Goal: Task Accomplishment & Management: Complete application form

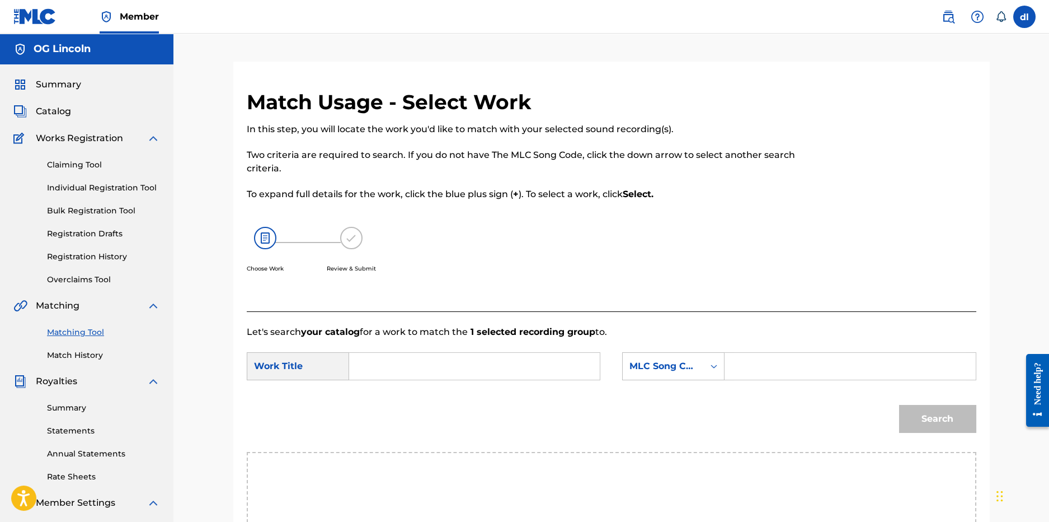
click at [60, 113] on span "Catalog" at bounding box center [53, 111] width 35 height 13
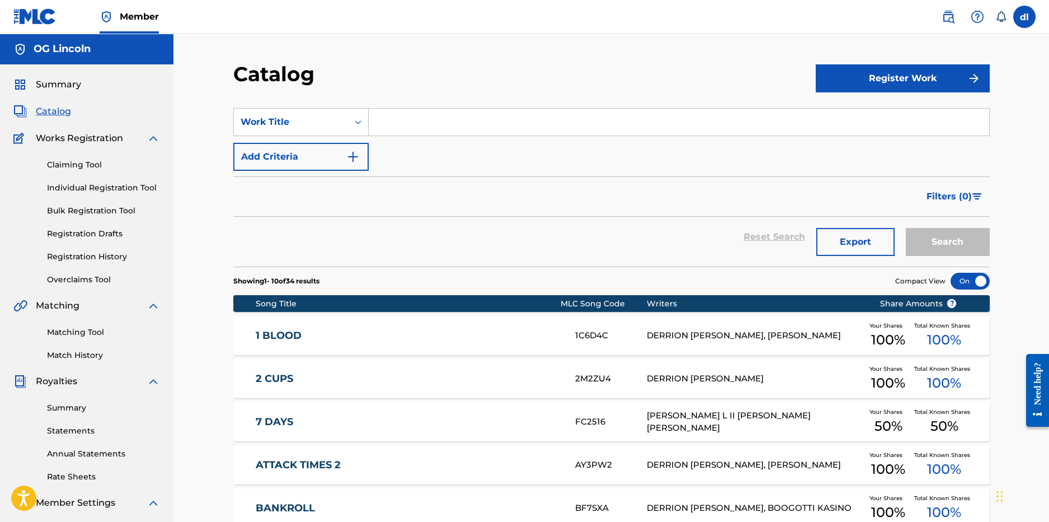
click at [59, 91] on div "Summary Catalog Works Registration Claiming Tool Individual Registration Tool B…" at bounding box center [87, 352] width 174 height 576
drag, startPoint x: 58, startPoint y: 82, endPoint x: 53, endPoint y: 85, distance: 6.1
click at [58, 82] on span "Summary" at bounding box center [58, 84] width 45 height 13
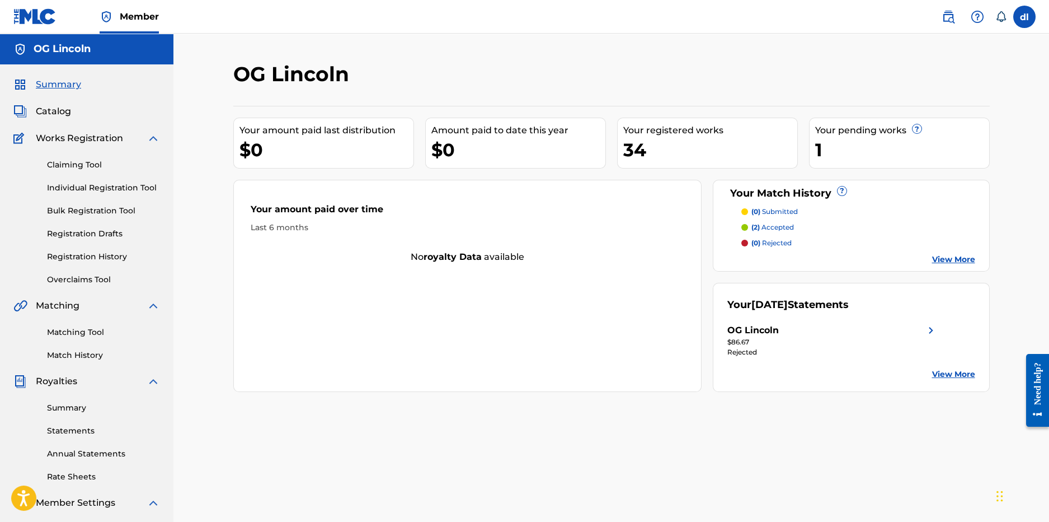
click at [82, 254] on link "Registration History" at bounding box center [103, 257] width 113 height 12
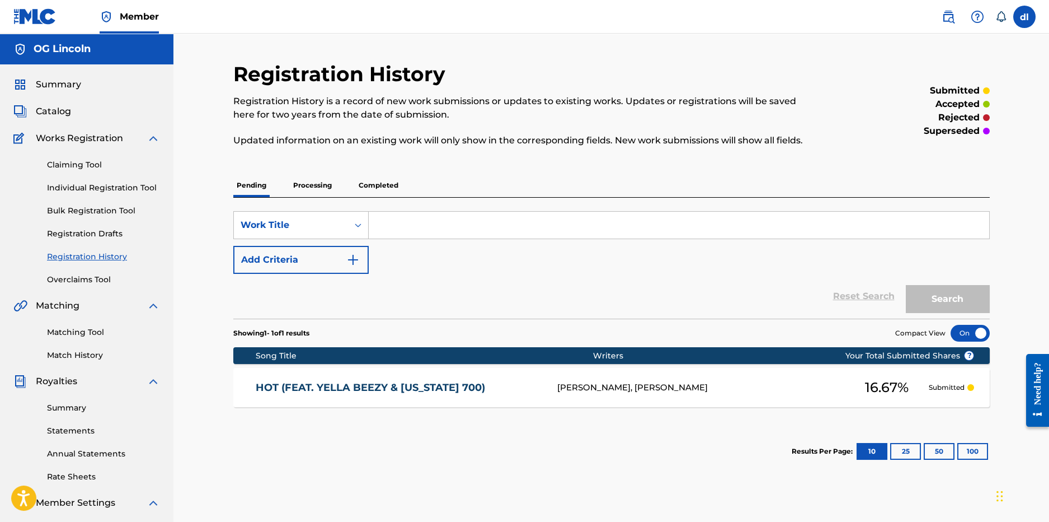
click at [316, 186] on p "Processing" at bounding box center [312, 186] width 45 height 24
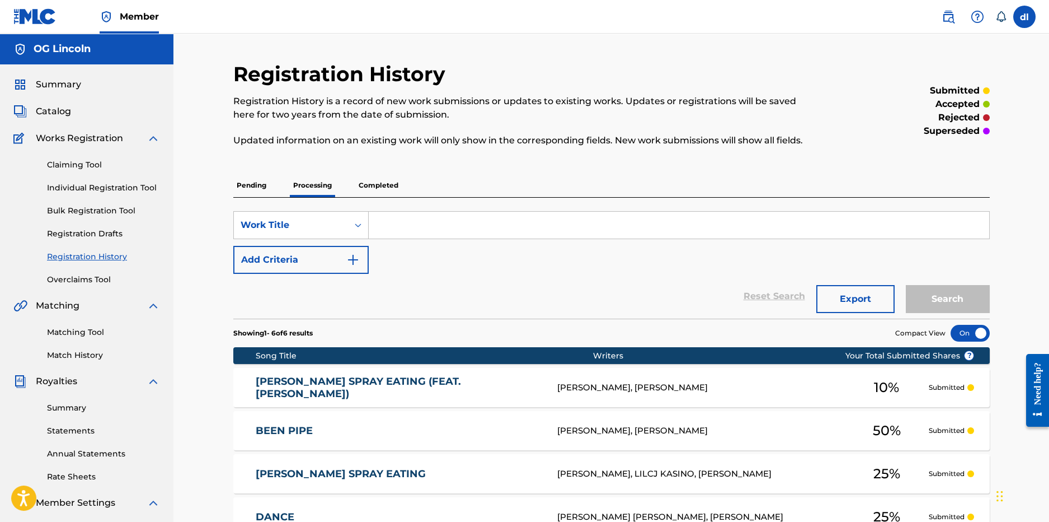
click at [379, 184] on p "Completed" at bounding box center [378, 186] width 46 height 24
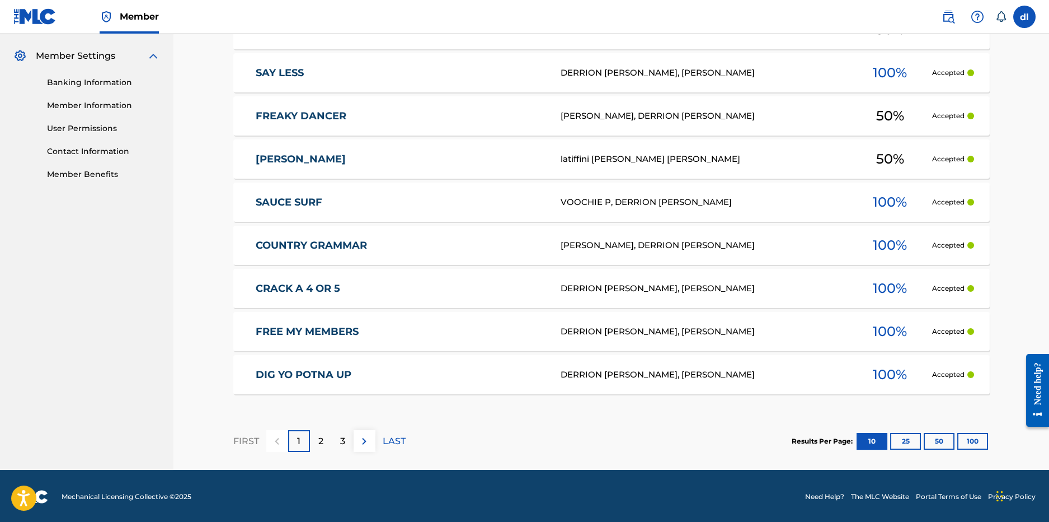
scroll to position [448, 0]
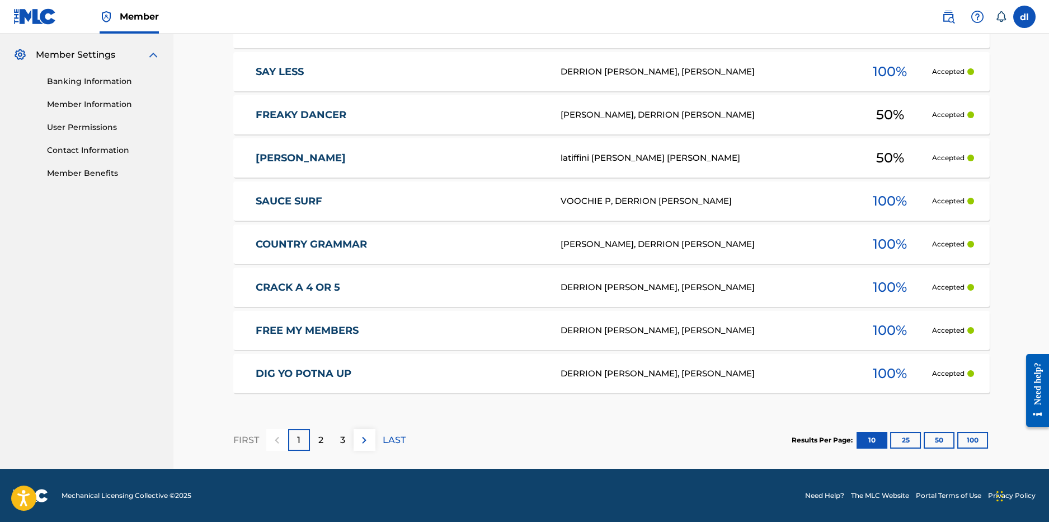
click at [318, 438] on p "2" at bounding box center [320, 439] width 5 height 13
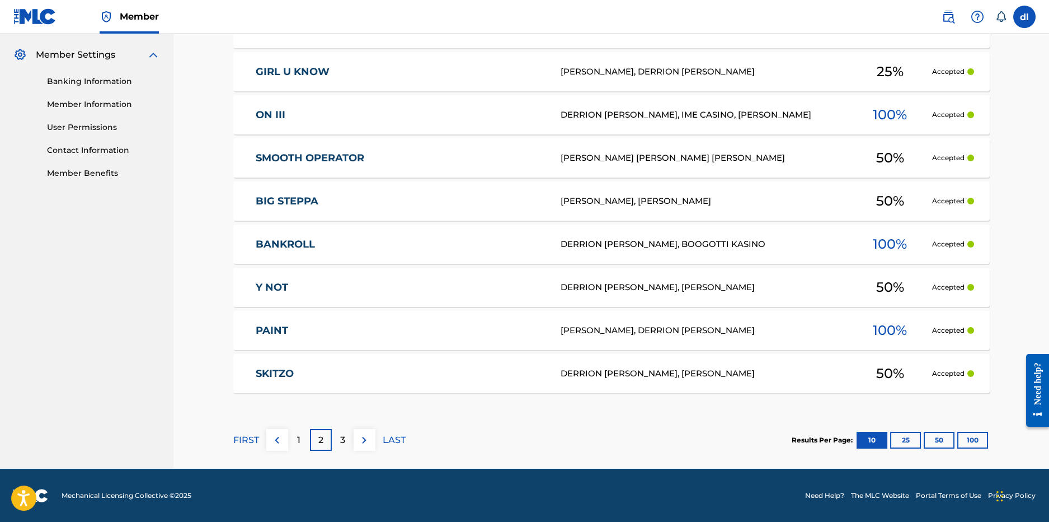
click at [343, 437] on p "3" at bounding box center [342, 439] width 5 height 13
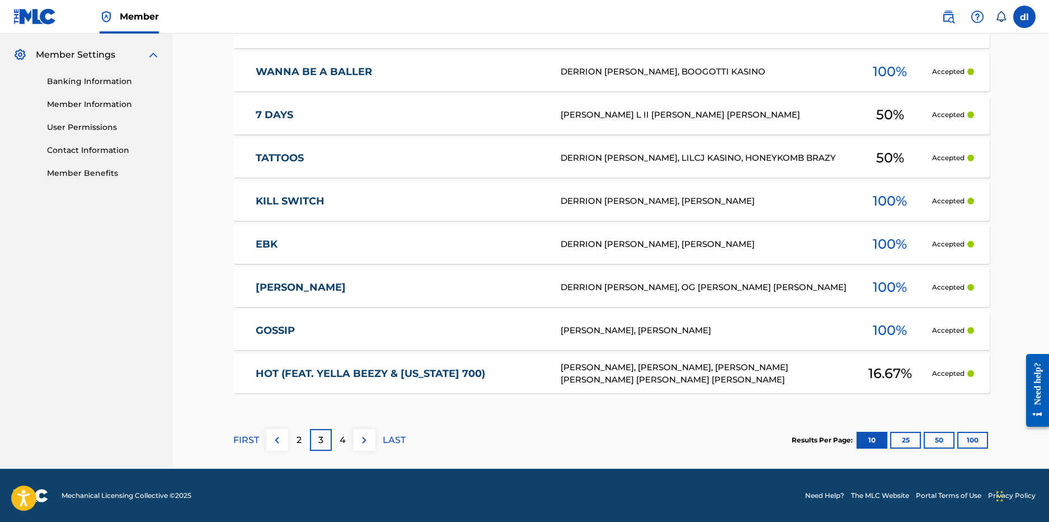
click at [342, 440] on p "4" at bounding box center [343, 439] width 6 height 13
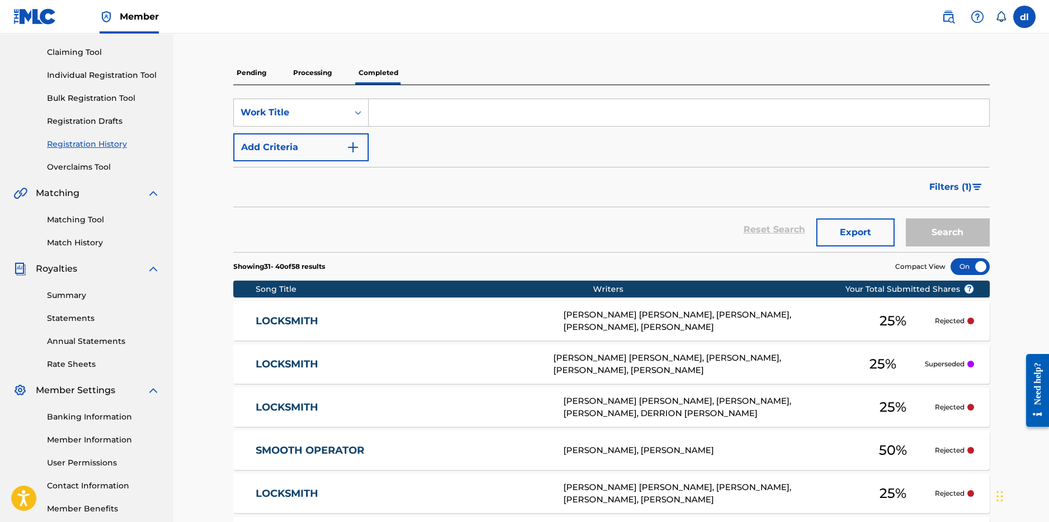
scroll to position [111, 0]
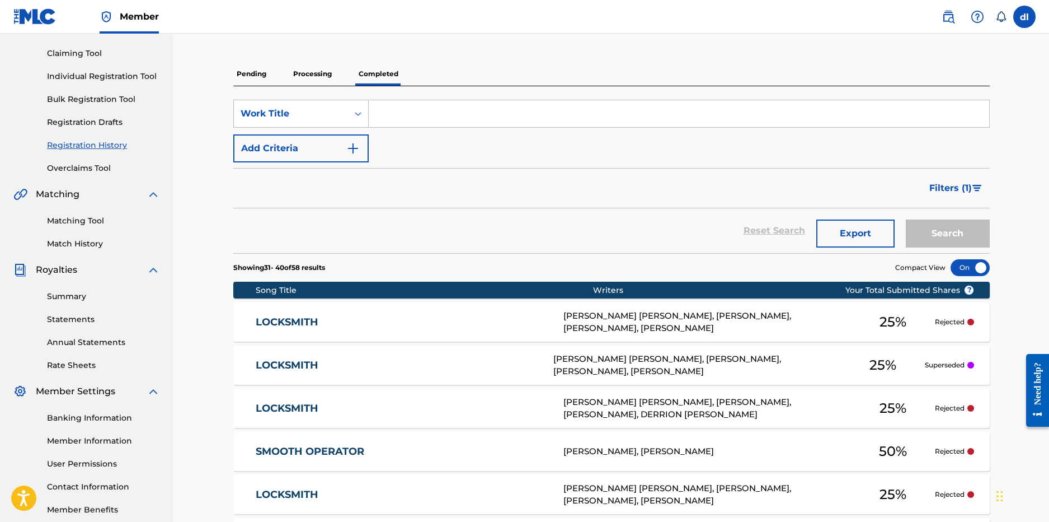
click at [243, 73] on p "Pending" at bounding box center [251, 74] width 36 height 24
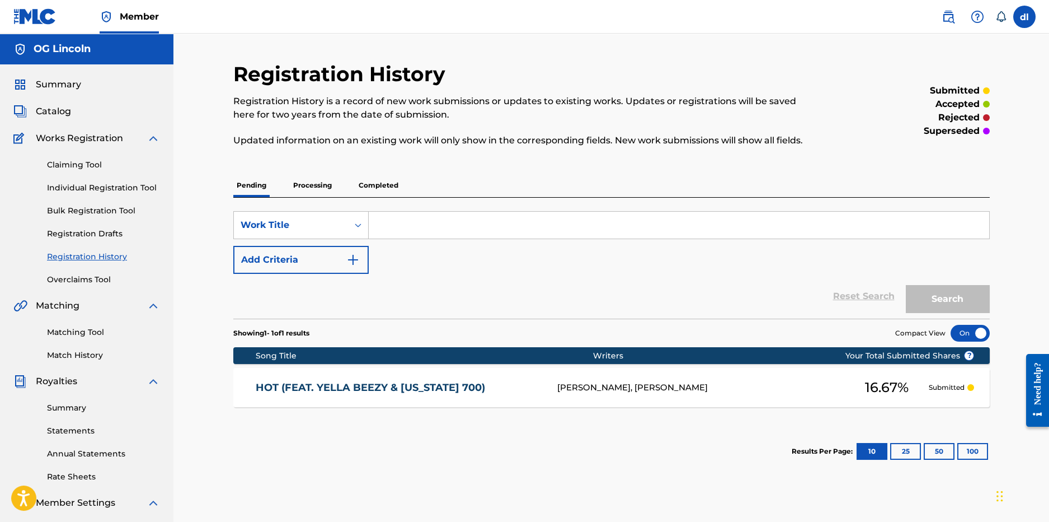
click at [58, 117] on span "Catalog" at bounding box center [53, 111] width 35 height 13
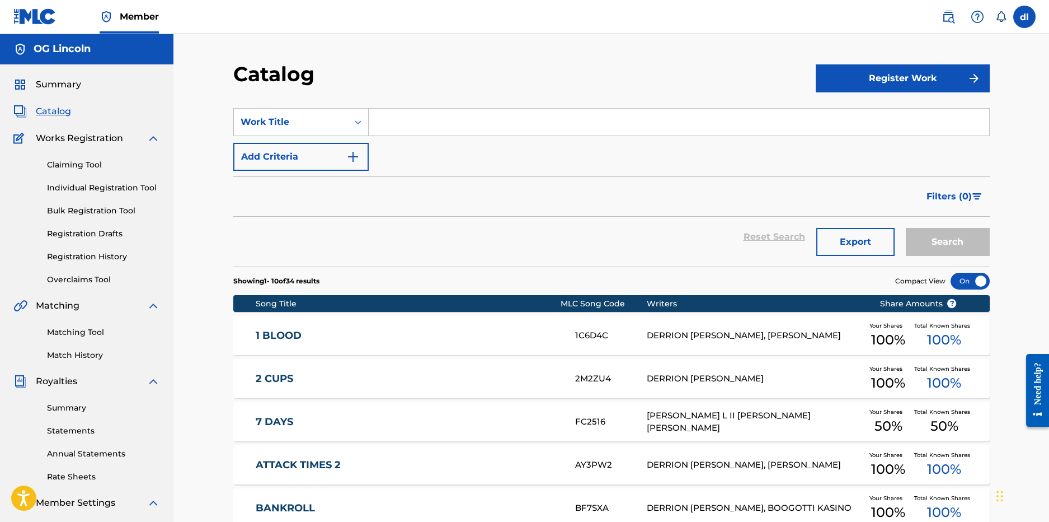
click at [940, 77] on button "Register Work" at bounding box center [903, 78] width 174 height 28
click at [861, 121] on link "Individual" at bounding box center [903, 114] width 174 height 27
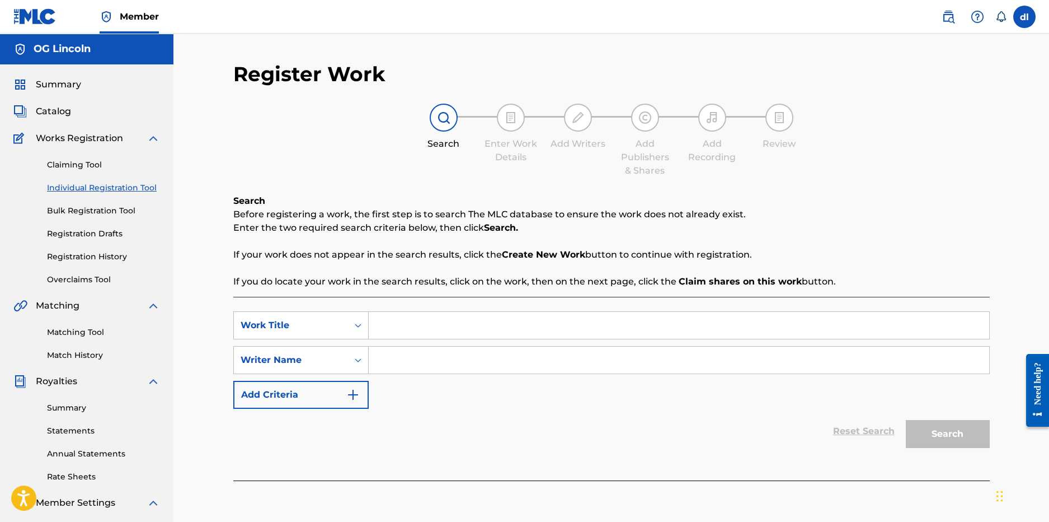
click at [411, 326] on input "Search Form" at bounding box center [679, 325] width 621 height 27
type input "bend parade"
click at [402, 367] on input "Search Form" at bounding box center [679, 359] width 621 height 27
type input "jho"
click at [906, 420] on button "Search" at bounding box center [948, 434] width 84 height 28
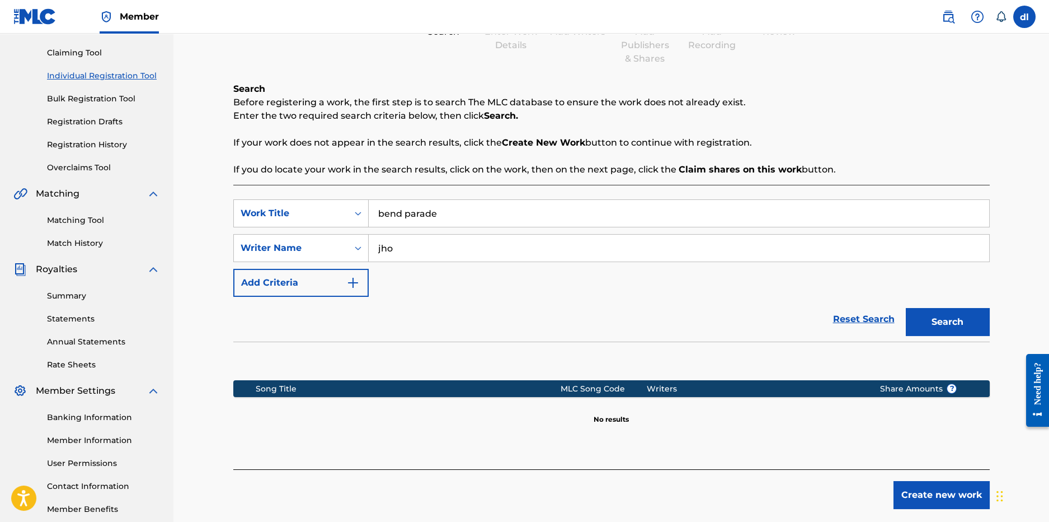
scroll to position [167, 0]
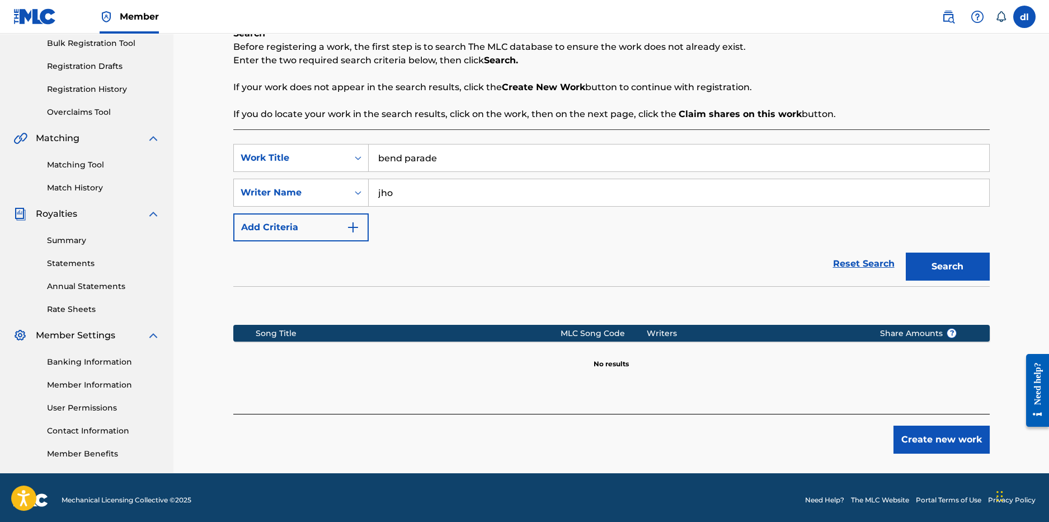
click at [934, 442] on button "Create new work" at bounding box center [942, 439] width 96 height 28
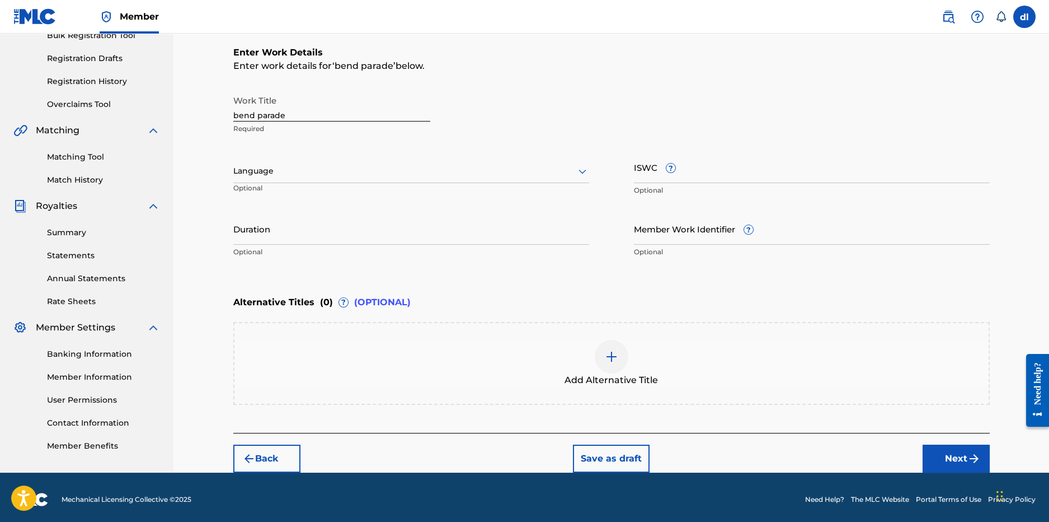
scroll to position [179, 0]
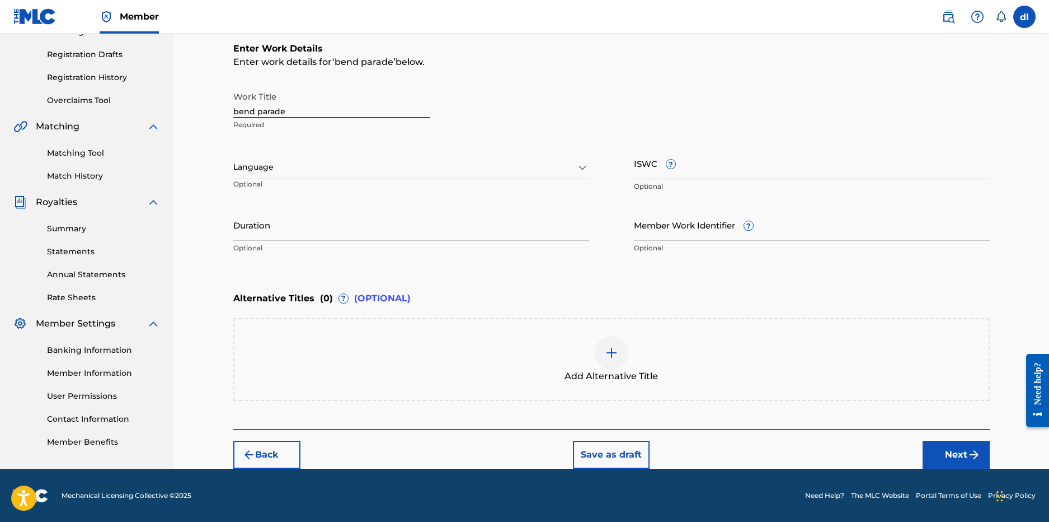
click at [940, 459] on button "Next" at bounding box center [956, 454] width 67 height 28
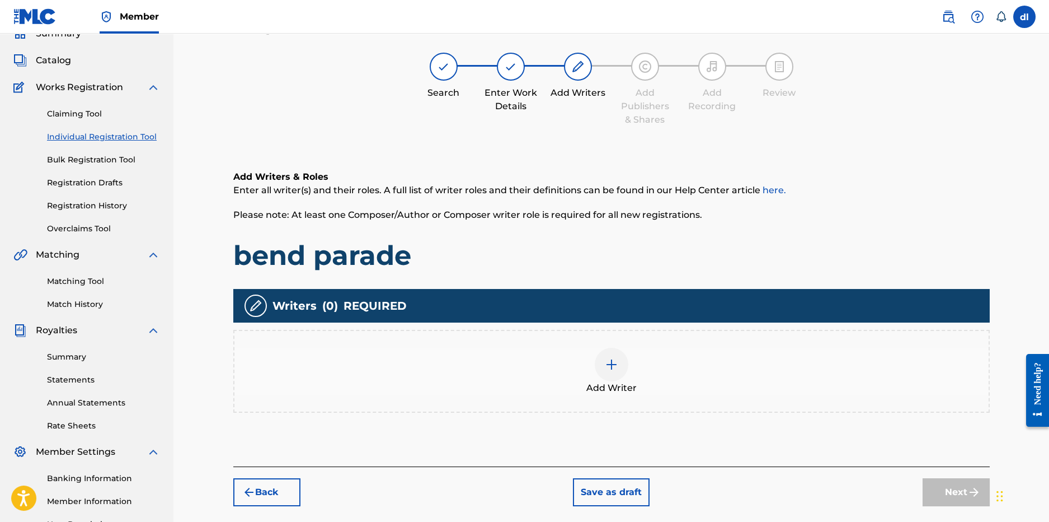
scroll to position [50, 0]
click at [623, 372] on div at bounding box center [612, 365] width 34 height 34
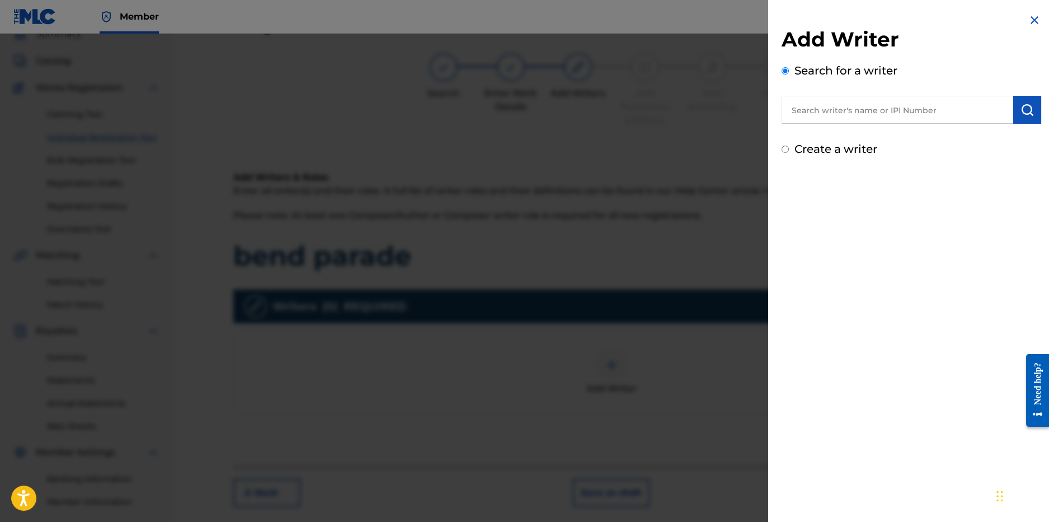
click at [826, 110] on input "text" at bounding box center [898, 110] width 232 height 28
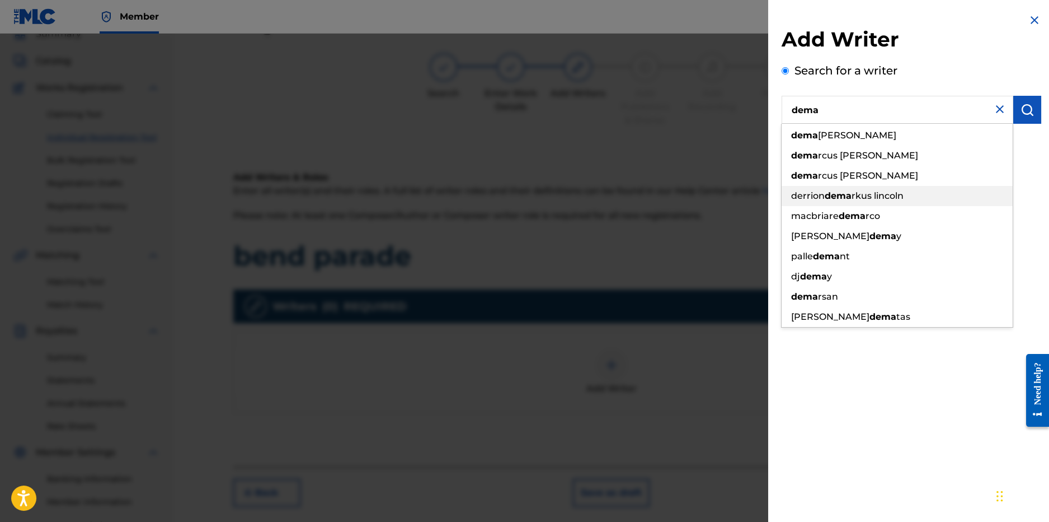
click at [865, 194] on div "[PERSON_NAME] rkus lincoln" at bounding box center [897, 196] width 231 height 20
type input "derrion [PERSON_NAME]"
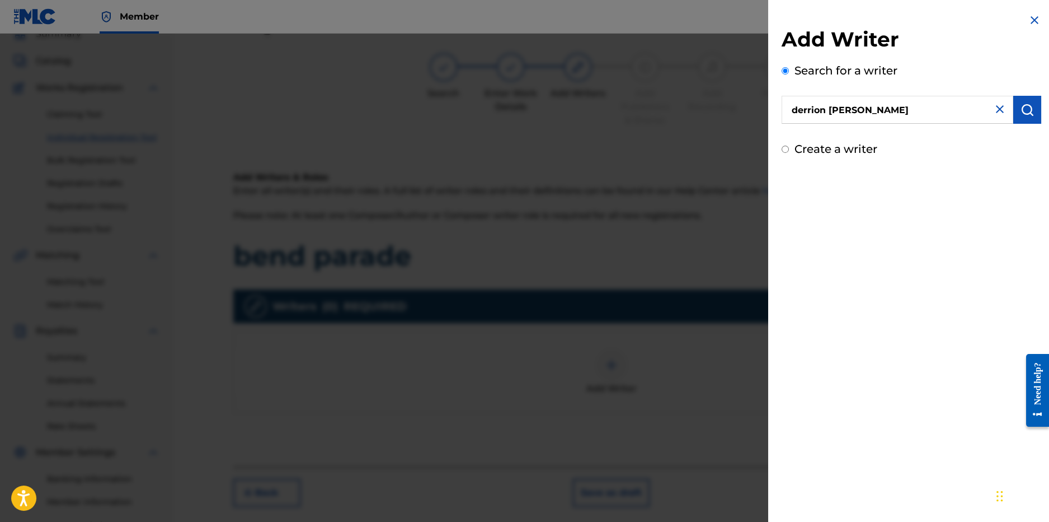
drag, startPoint x: 1023, startPoint y: 109, endPoint x: 1007, endPoint y: 116, distance: 17.8
click at [1023, 109] on img "submit" at bounding box center [1027, 109] width 13 height 13
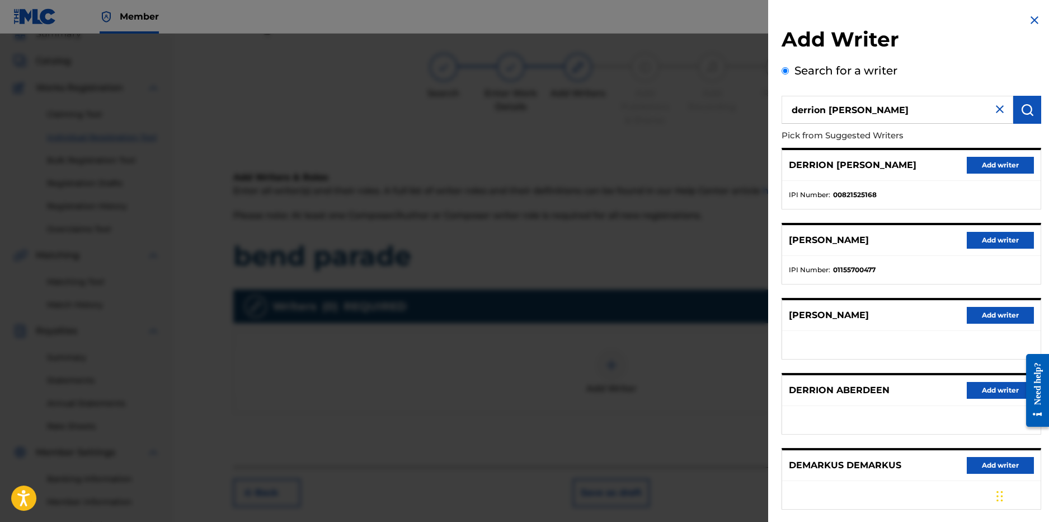
click at [983, 167] on button "Add writer" at bounding box center [1000, 165] width 67 height 17
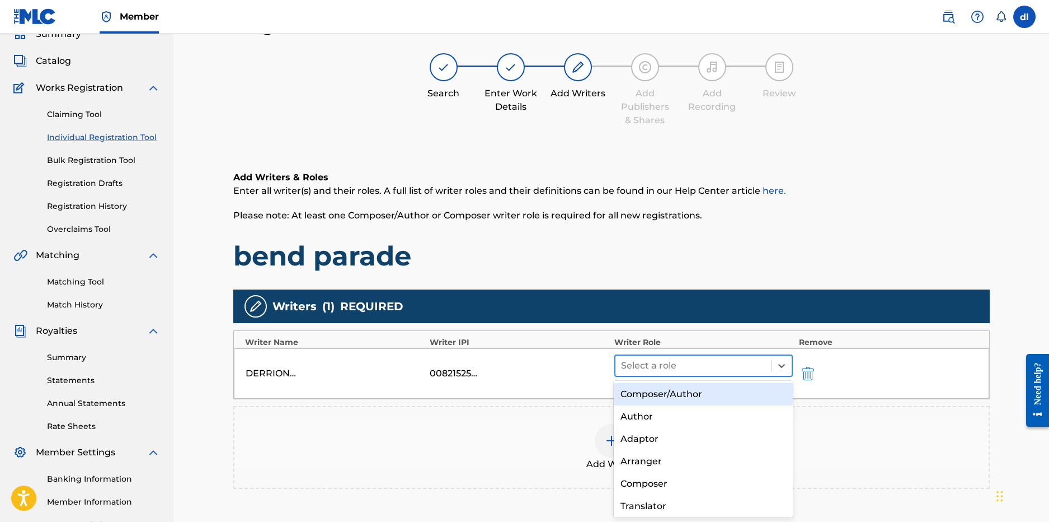
click at [768, 372] on div "Select a role" at bounding box center [694, 365] width 156 height 20
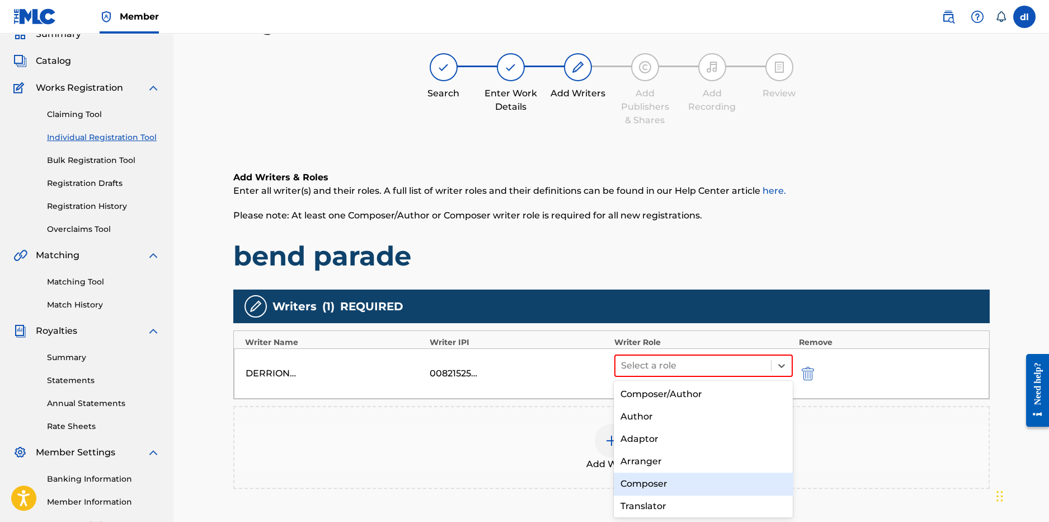
click at [661, 485] on div "Composer" at bounding box center [703, 483] width 179 height 22
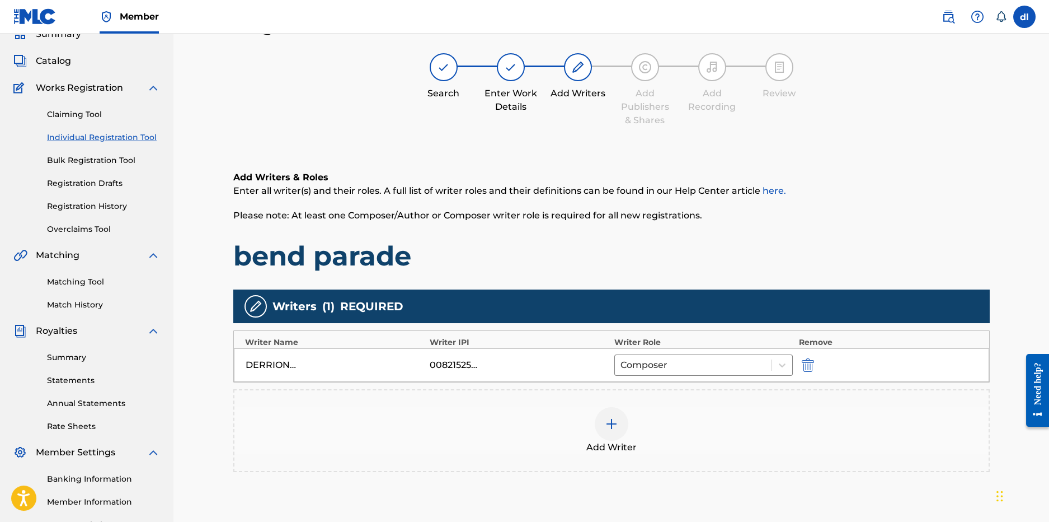
click at [449, 74] on div at bounding box center [444, 67] width 28 height 28
click at [448, 74] on div at bounding box center [444, 67] width 28 height 28
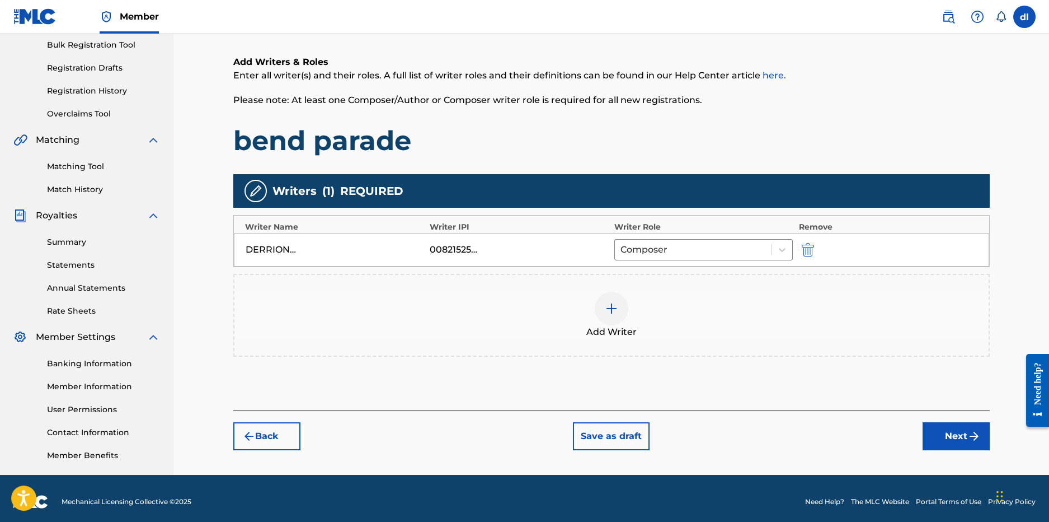
scroll to position [172, 0]
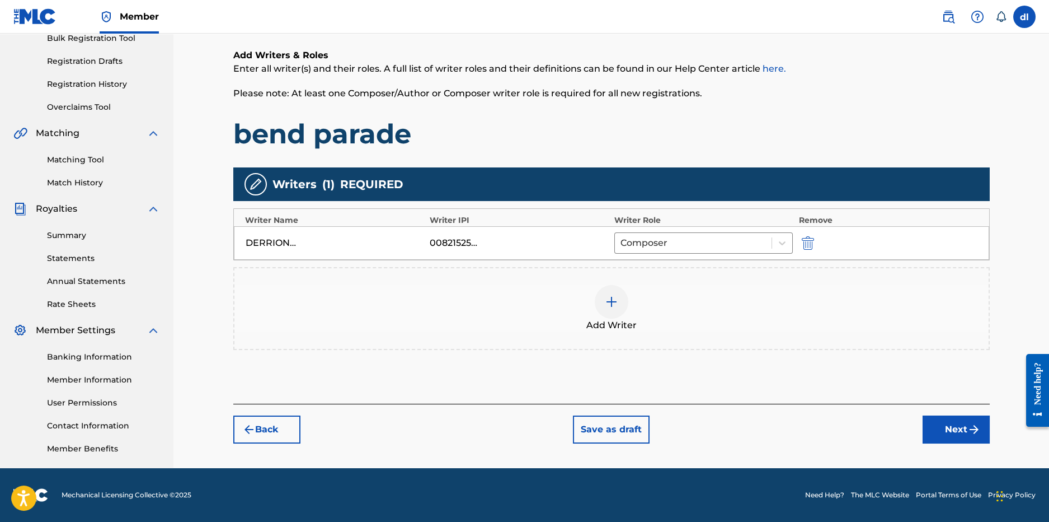
click at [265, 433] on button "Back" at bounding box center [266, 429] width 67 height 28
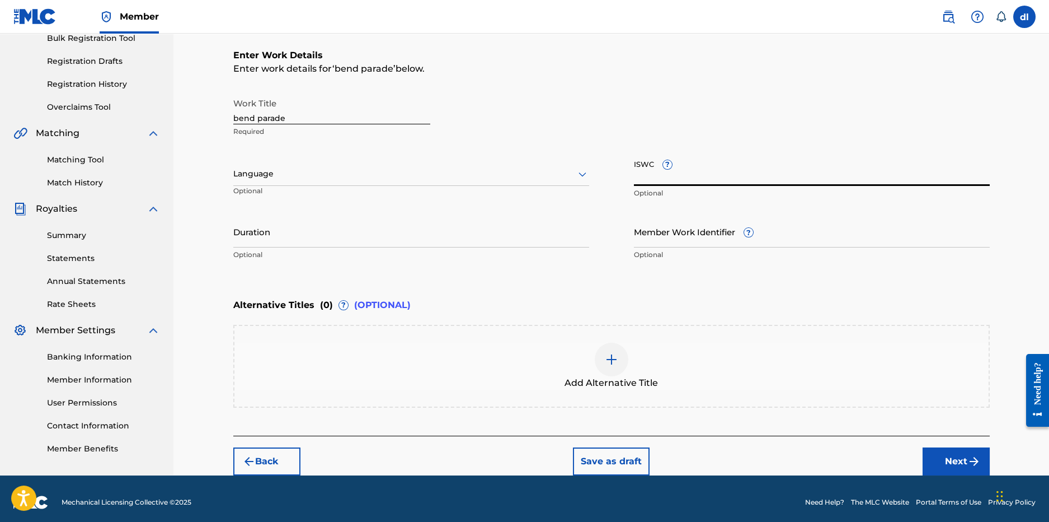
click at [677, 179] on input "ISWC ?" at bounding box center [812, 170] width 356 height 32
paste input "T-335.158.763-4"
type input "T-335.158.763-4"
click at [955, 463] on button "Next" at bounding box center [956, 461] width 67 height 28
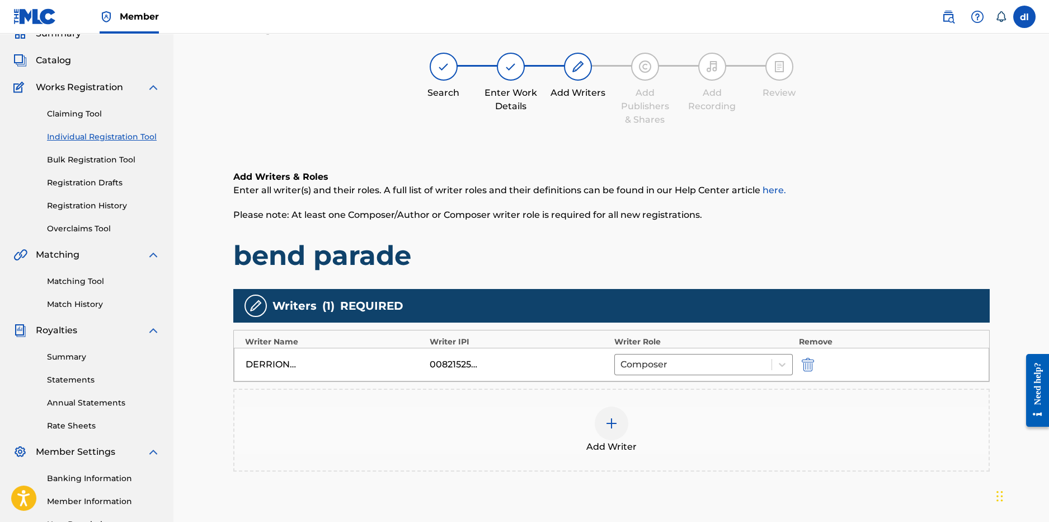
scroll to position [50, 0]
click at [615, 427] on img at bounding box center [611, 423] width 13 height 13
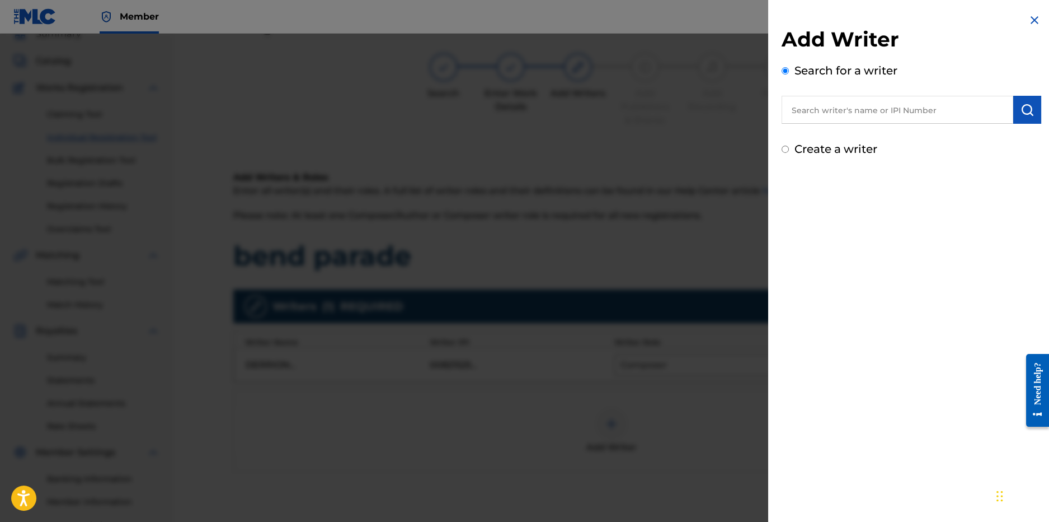
click at [836, 107] on input "text" at bounding box center [898, 110] width 232 height 28
paste input "00515542568"
type input "00515542568"
click at [1021, 114] on img "submit" at bounding box center [1027, 109] width 13 height 13
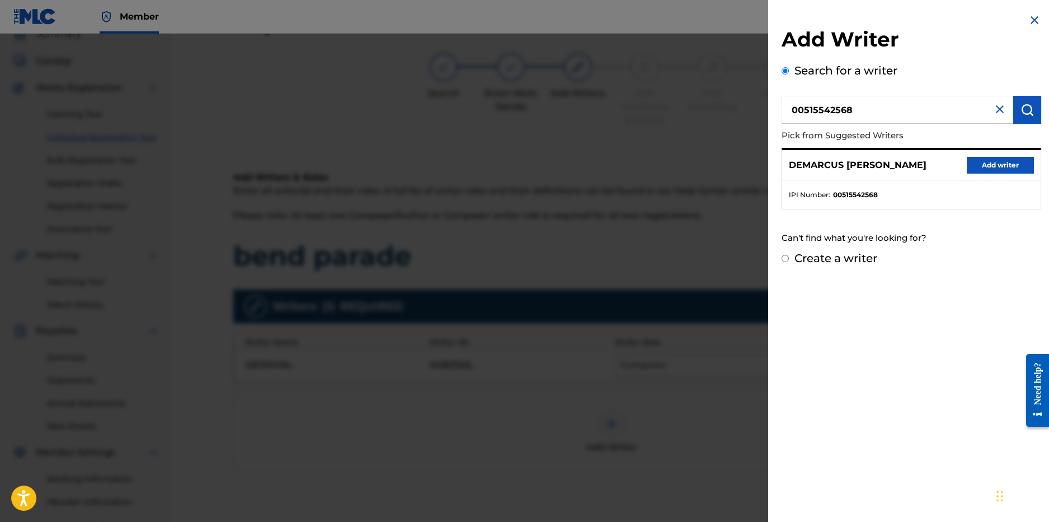
click at [983, 166] on button "Add writer" at bounding box center [1000, 165] width 67 height 17
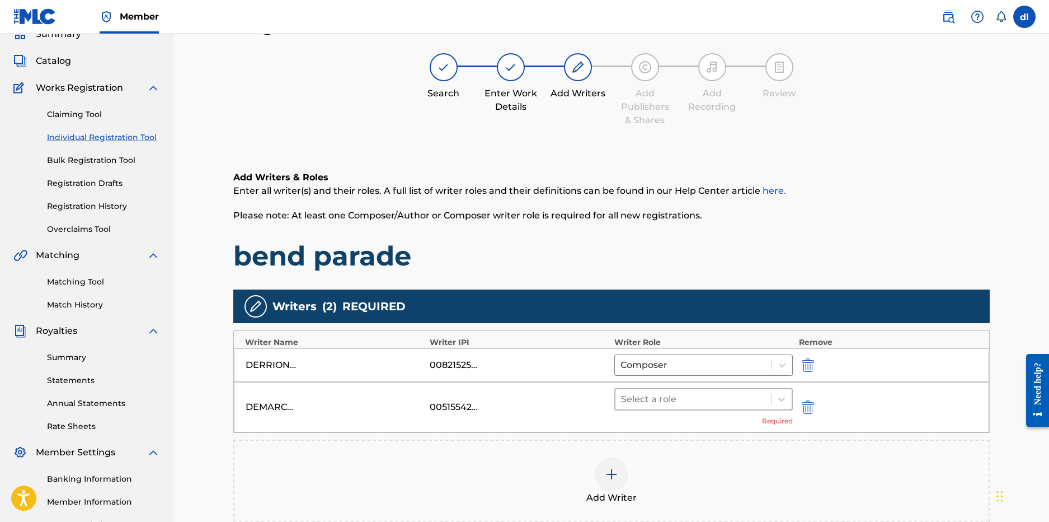
click at [653, 387] on div "DEMARCUS [PERSON_NAME] 00515542568 Select a role Required" at bounding box center [612, 407] width 756 height 50
click at [653, 393] on div at bounding box center [693, 399] width 145 height 16
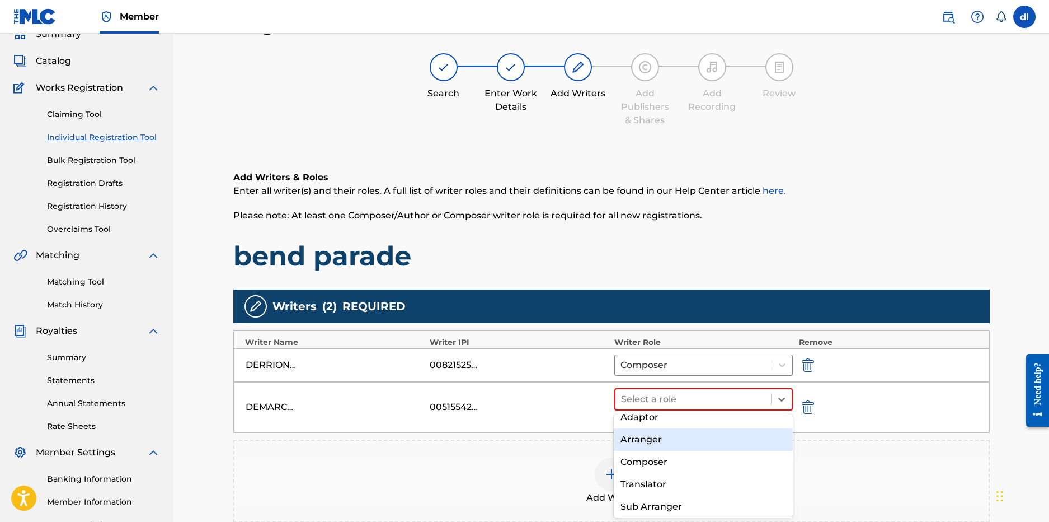
scroll to position [0, 0]
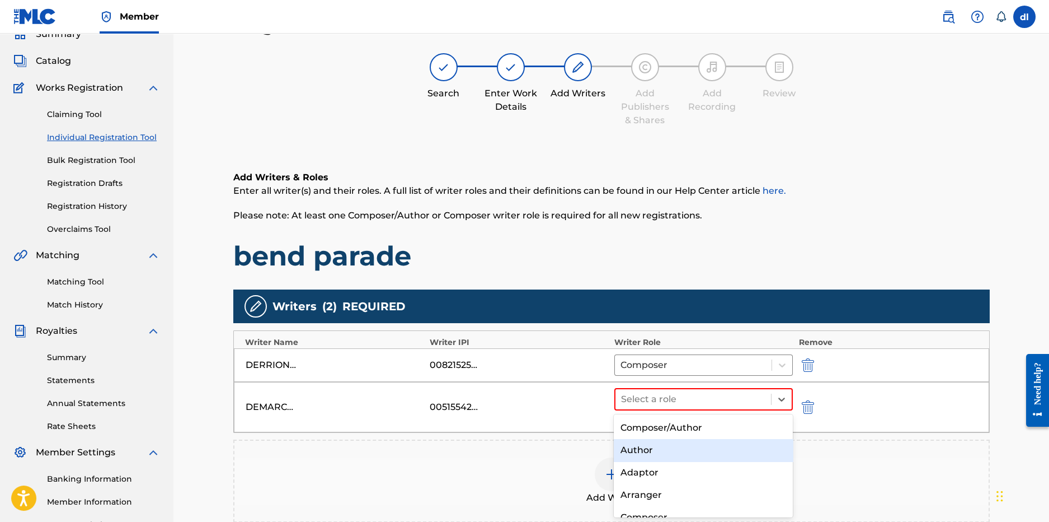
click at [644, 449] on div "Author" at bounding box center [703, 450] width 179 height 22
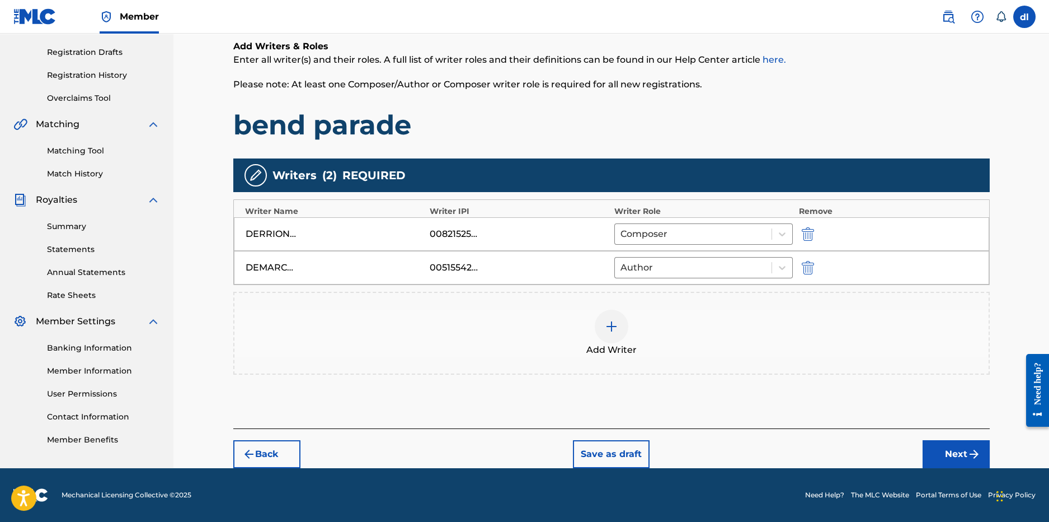
click at [943, 462] on button "Next" at bounding box center [956, 454] width 67 height 28
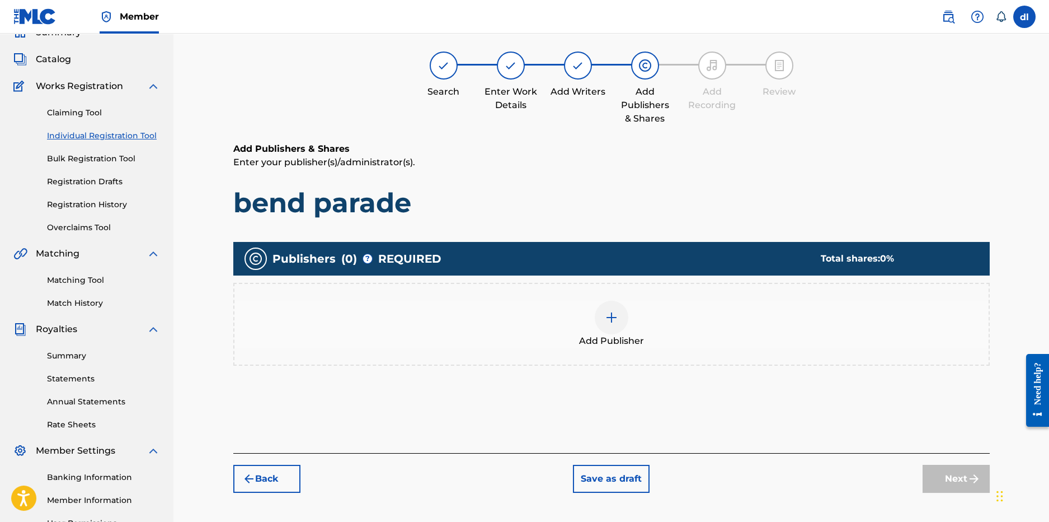
scroll to position [50, 0]
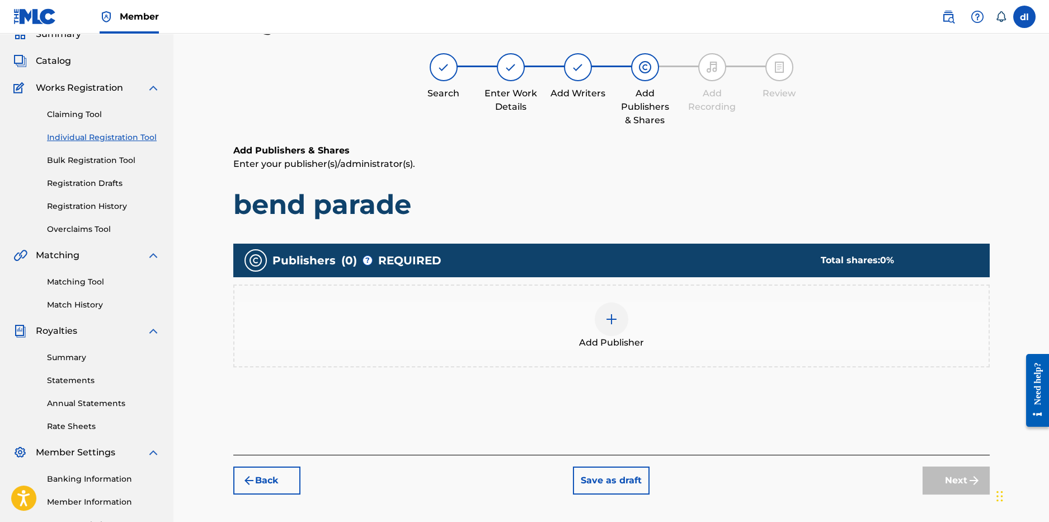
click at [618, 320] on div at bounding box center [612, 319] width 34 height 34
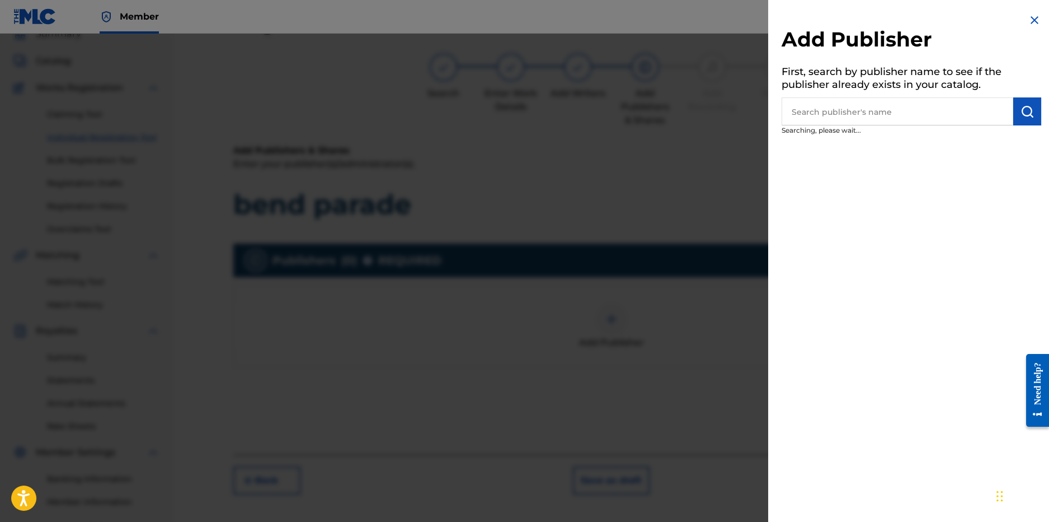
click at [887, 116] on input "text" at bounding box center [898, 111] width 232 height 28
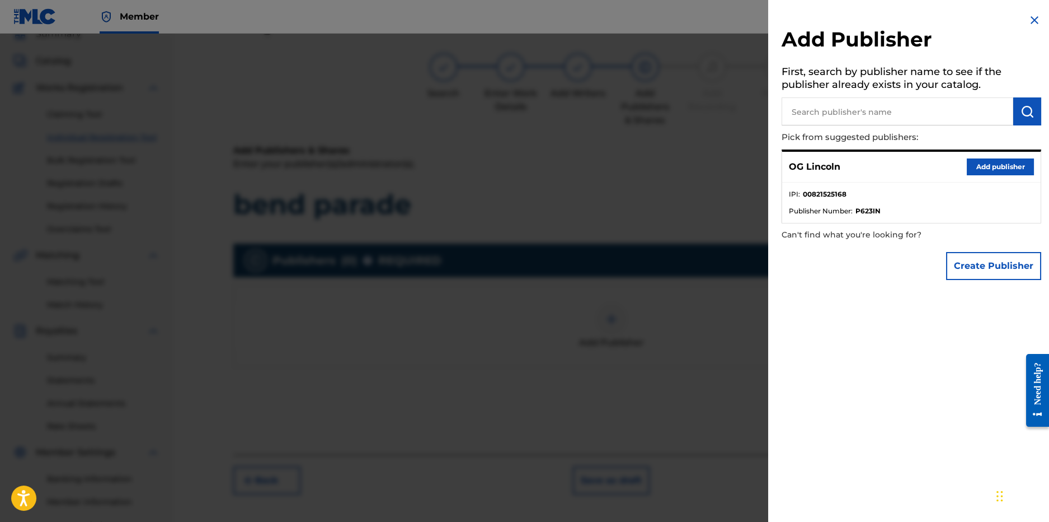
click at [993, 170] on button "Add publisher" at bounding box center [1000, 166] width 67 height 17
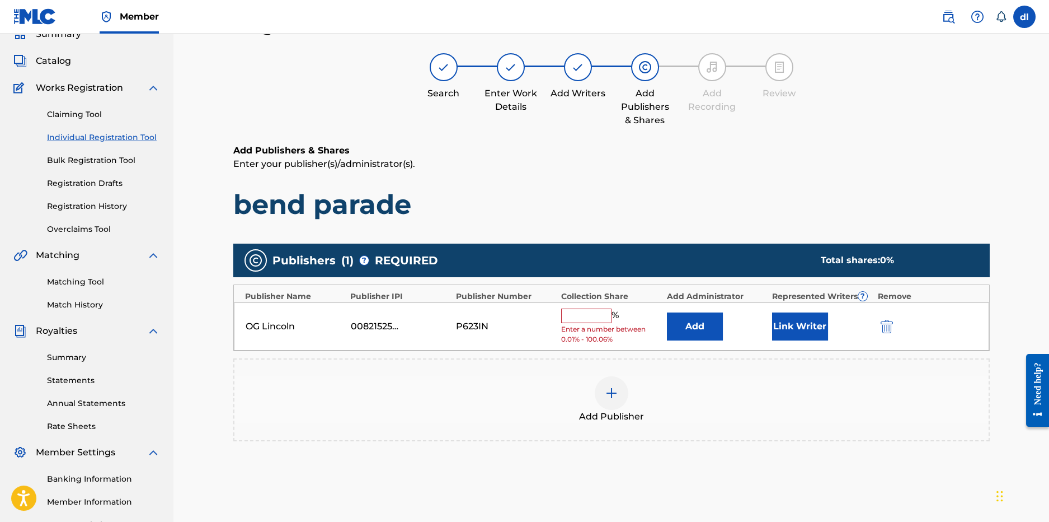
click at [802, 332] on button "Link Writer" at bounding box center [800, 326] width 56 height 28
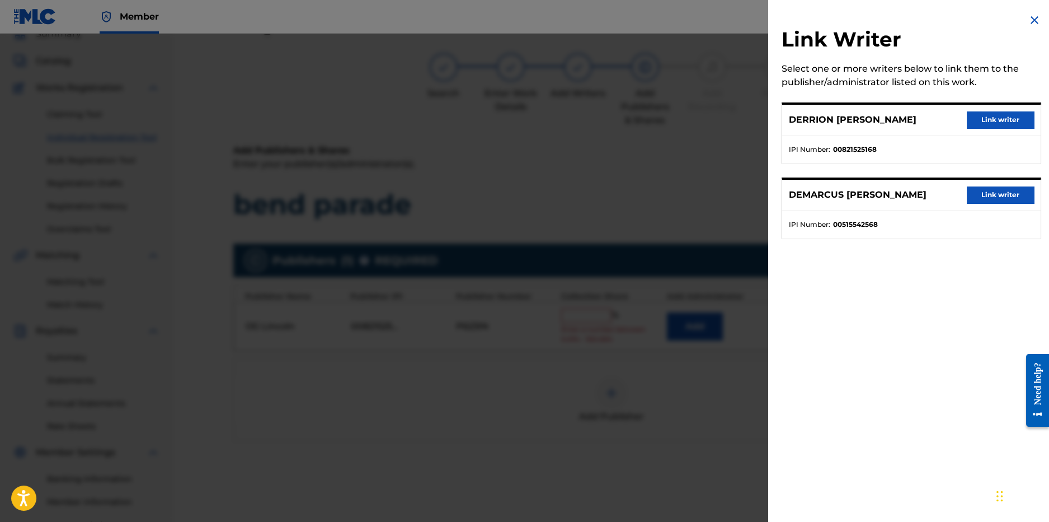
click at [1018, 116] on button "Link writer" at bounding box center [1000, 119] width 67 height 17
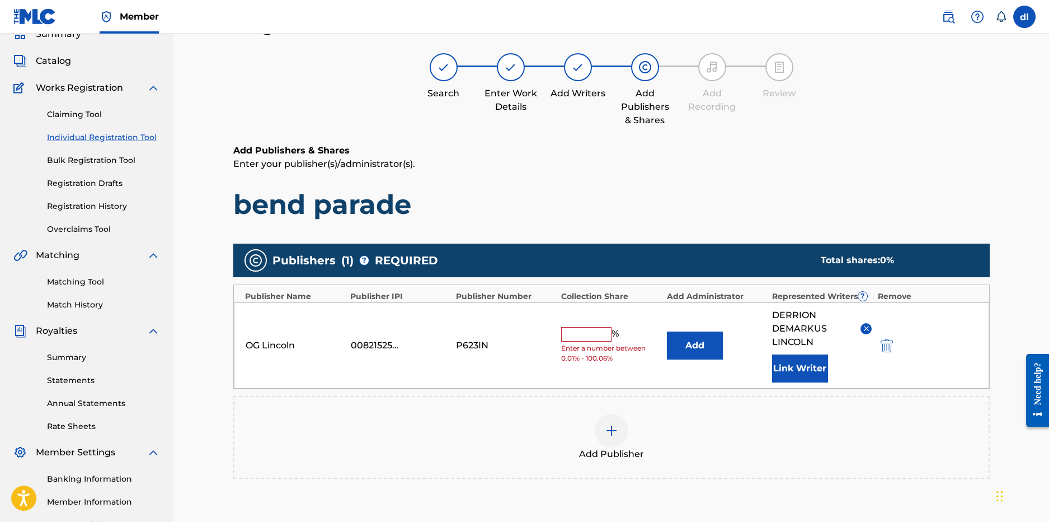
click at [590, 340] on input "text" at bounding box center [586, 334] width 50 height 15
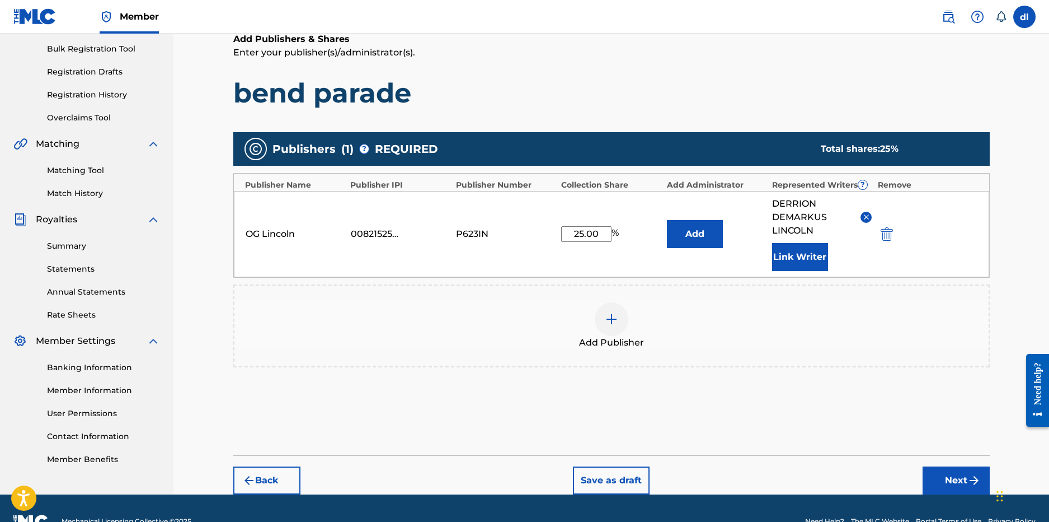
type input "25.00"
drag, startPoint x: 950, startPoint y: 469, endPoint x: 940, endPoint y: 465, distance: 11.3
click at [950, 470] on button "Next" at bounding box center [956, 480] width 67 height 28
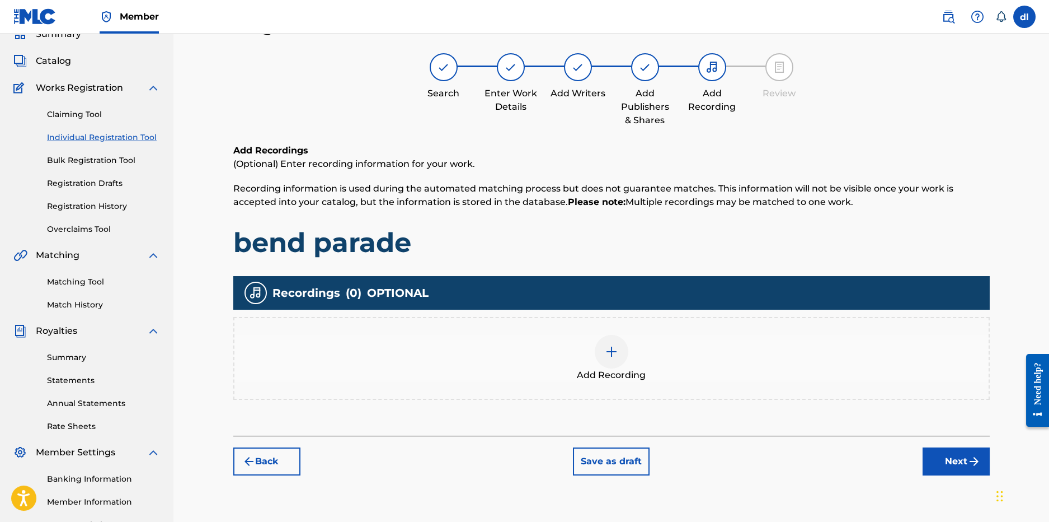
click at [615, 364] on div at bounding box center [612, 352] width 34 height 34
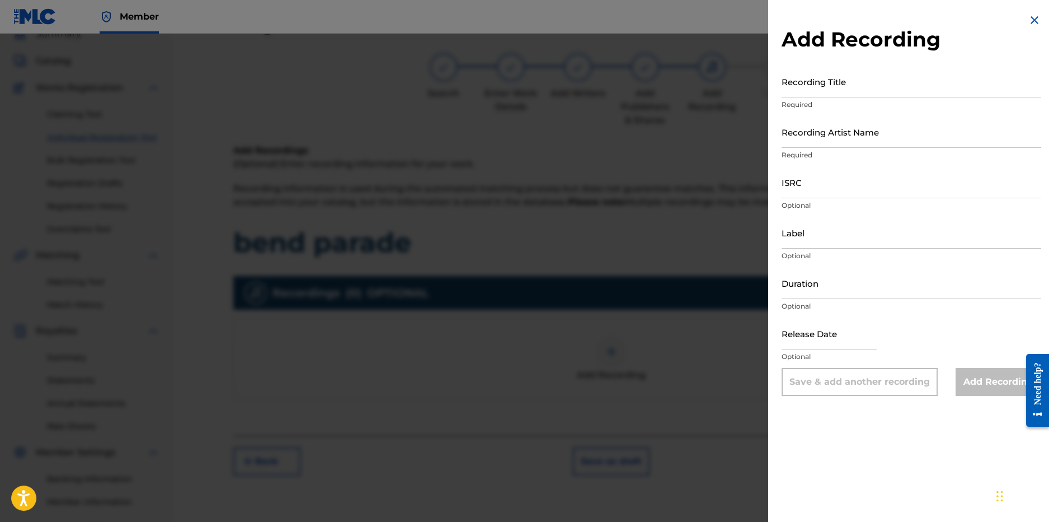
click at [819, 88] on input "Recording Title" at bounding box center [912, 81] width 260 height 32
paste input "00515542568"
type input "00515542568"
drag, startPoint x: 847, startPoint y: 95, endPoint x: 756, endPoint y: 92, distance: 91.3
click at [758, 91] on div "Add Recording Recording Title 00515542568 Required Recording Artist Name Requir…" at bounding box center [524, 278] width 1049 height 488
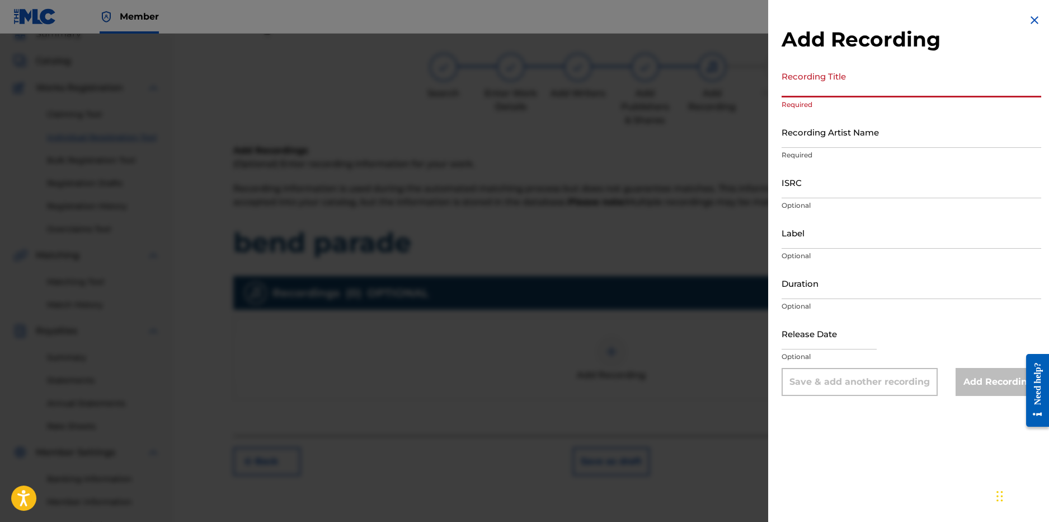
paste input "JhonnieDamnD Ft. Yung Nation - [GEOGRAPHIC_DATA]"
drag, startPoint x: 916, startPoint y: 89, endPoint x: 744, endPoint y: 85, distance: 171.9
click at [744, 85] on div "Add Recording Recording Title JhonnieDamnD Ft. Yung Nation - Bend Parade Requir…" at bounding box center [524, 278] width 1049 height 488
type input "JhonnieDamnD Ft. Yung Nation - [GEOGRAPHIC_DATA]"
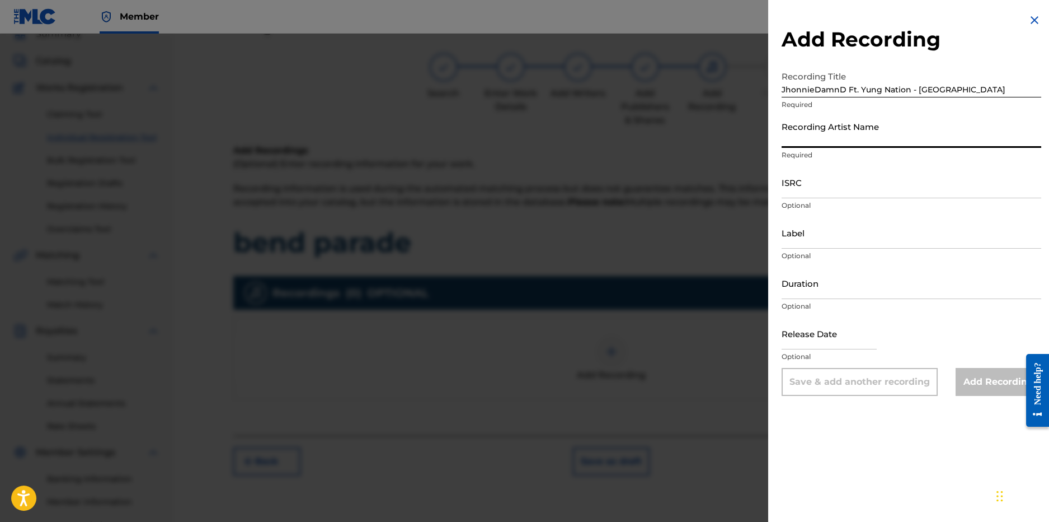
click at [843, 142] on input "Recording Artist Name" at bounding box center [912, 132] width 260 height 32
paste input "JhonnieDamnD Ft. Yung Nation -"
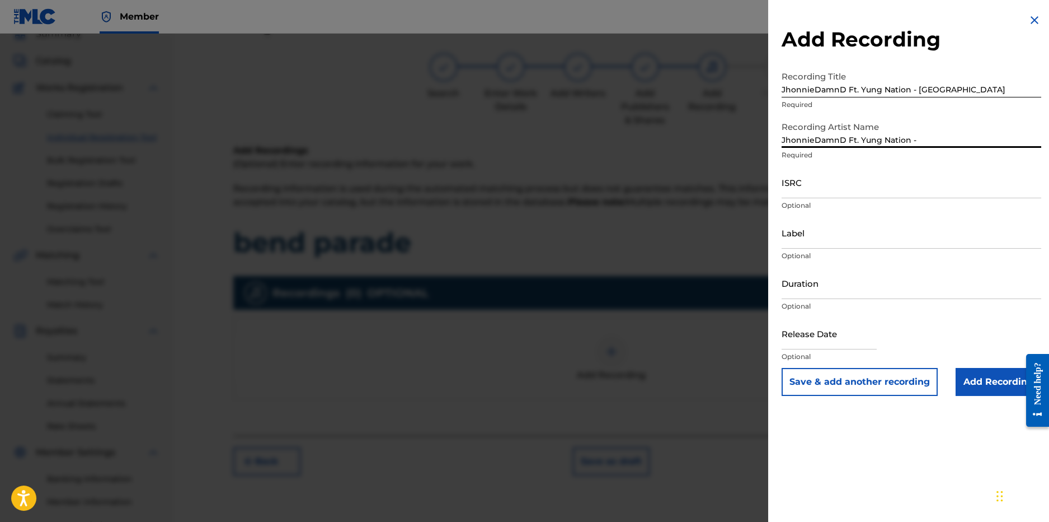
click at [886, 131] on input "JhonnieDamnD Ft. Yung Nation -" at bounding box center [912, 132] width 260 height 32
click at [921, 142] on input "JhonnieDamnD Ft. Yung Nation -" at bounding box center [912, 132] width 260 height 32
type input "JhonnieDamnD Ft. Yung Nation -"
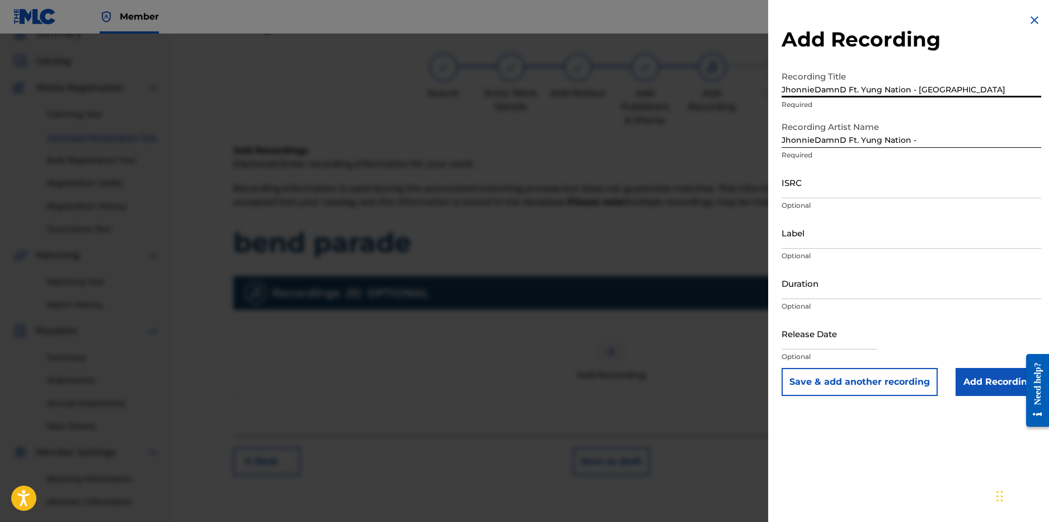
drag, startPoint x: 916, startPoint y: 92, endPoint x: 696, endPoint y: 93, distance: 220.0
click at [696, 93] on div "Add Recording Recording Title JhonnieDamnD Ft. Yung Nation - Bend Parade Requir…" at bounding box center [524, 278] width 1049 height 488
type input "Bend Parade"
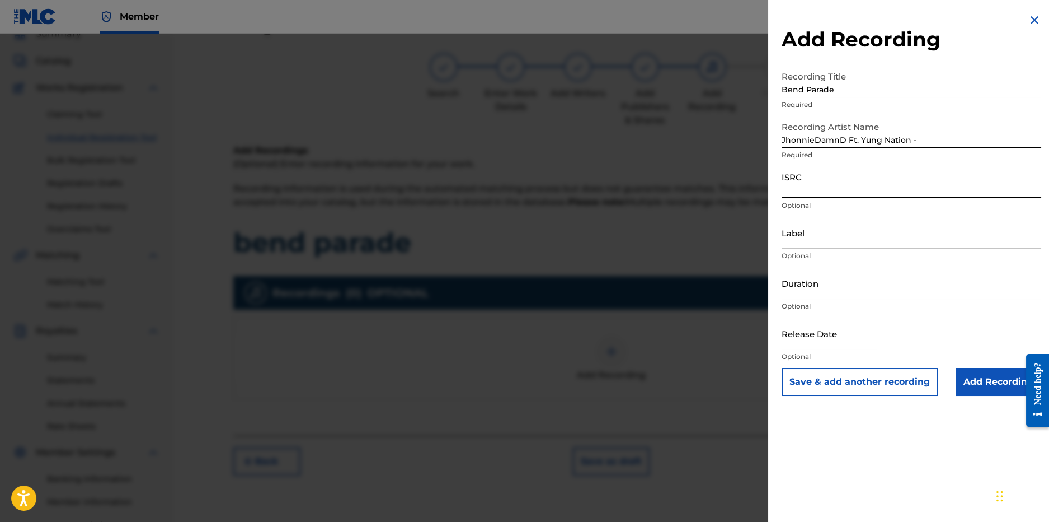
click at [809, 190] on input "ISRC" at bounding box center [912, 182] width 260 height 32
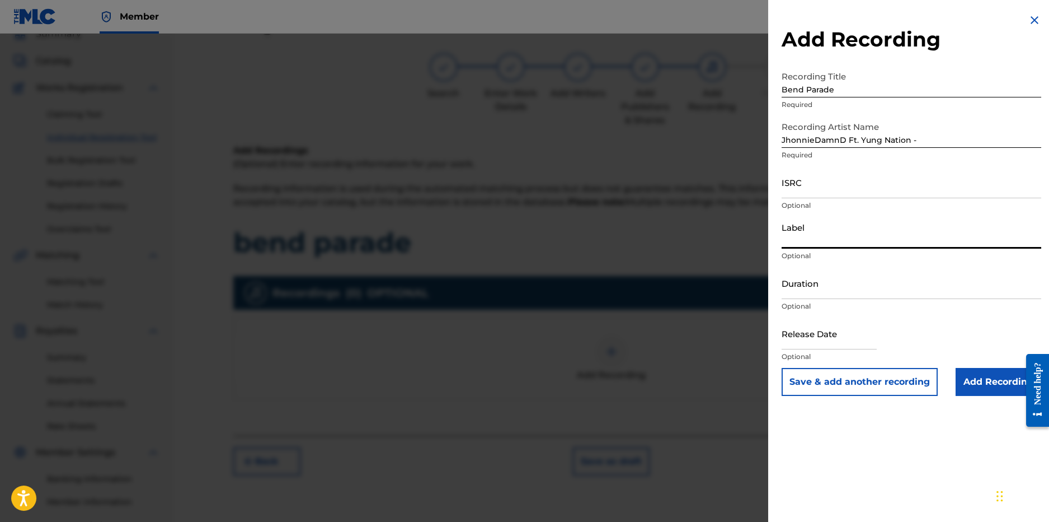
click at [812, 246] on input "Label" at bounding box center [912, 233] width 260 height 32
click at [983, 390] on input "Add Recording" at bounding box center [999, 382] width 86 height 28
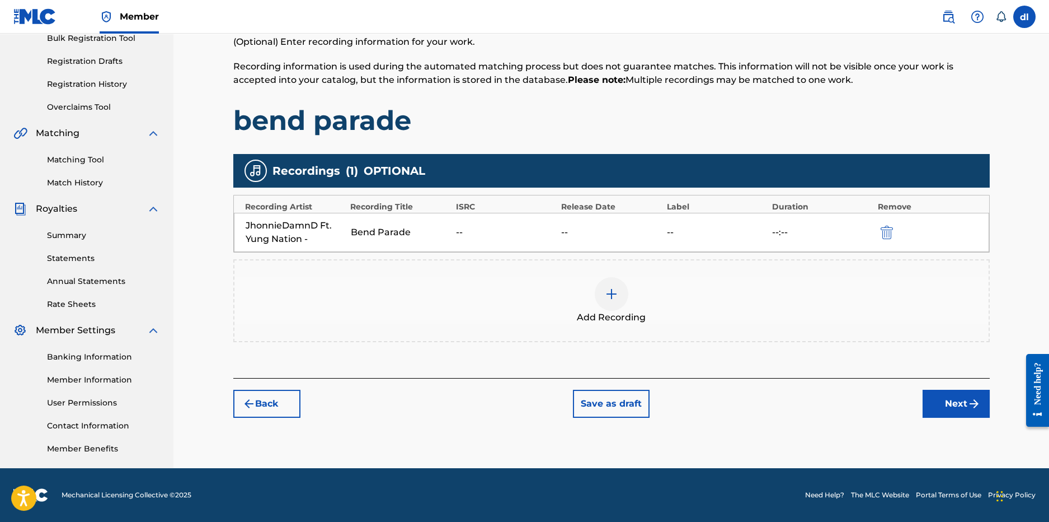
click at [951, 415] on button "Next" at bounding box center [956, 404] width 67 height 28
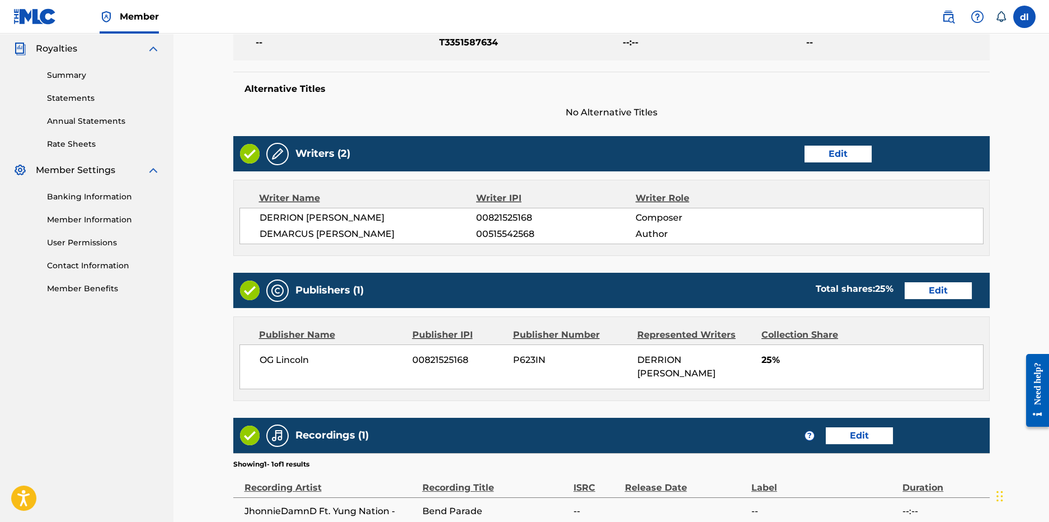
scroll to position [446, 0]
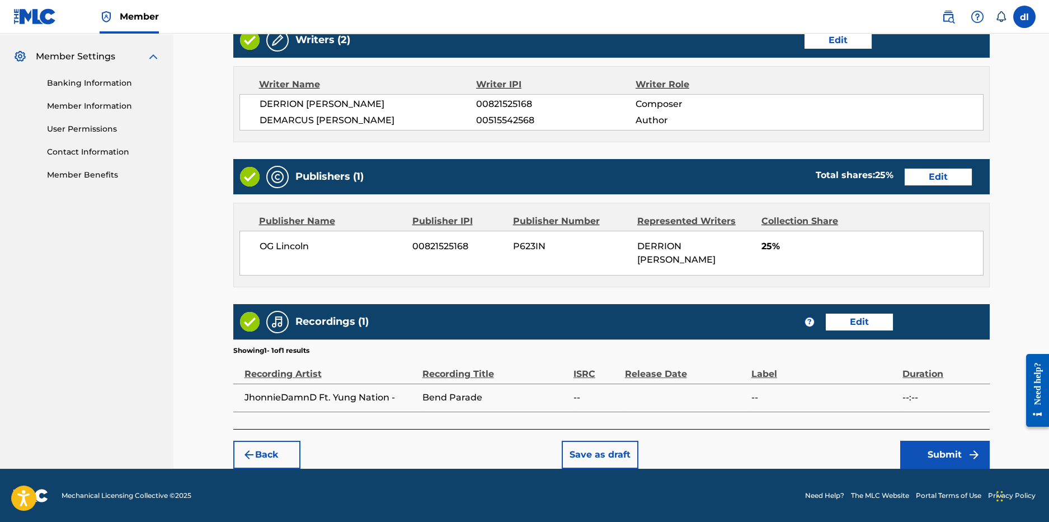
click at [866, 317] on button "Edit" at bounding box center [859, 321] width 67 height 17
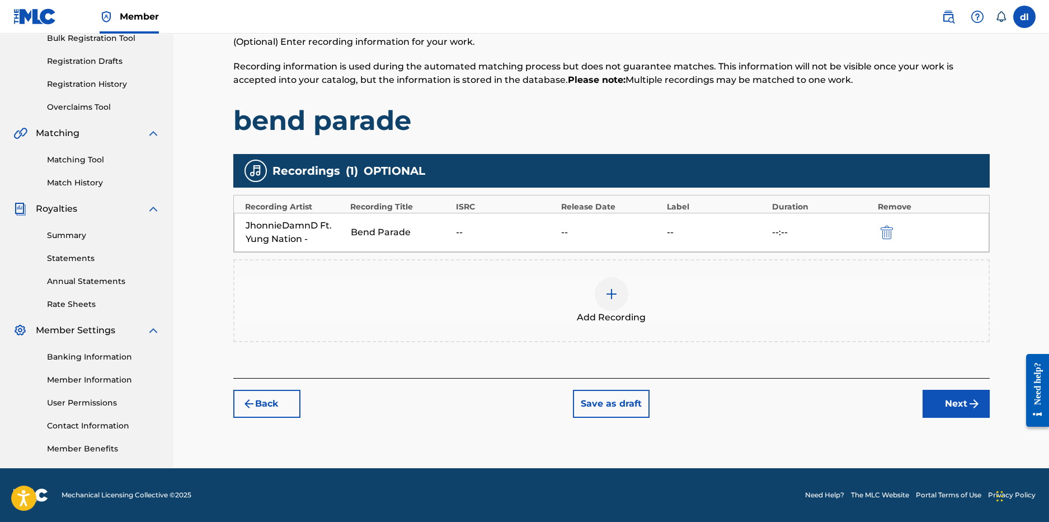
click at [612, 240] on div "JhonnieDamnD Ft. [GEOGRAPHIC_DATA] - Bend Parade -- -- -- --:--" at bounding box center [612, 232] width 756 height 39
click at [614, 302] on div at bounding box center [612, 294] width 34 height 34
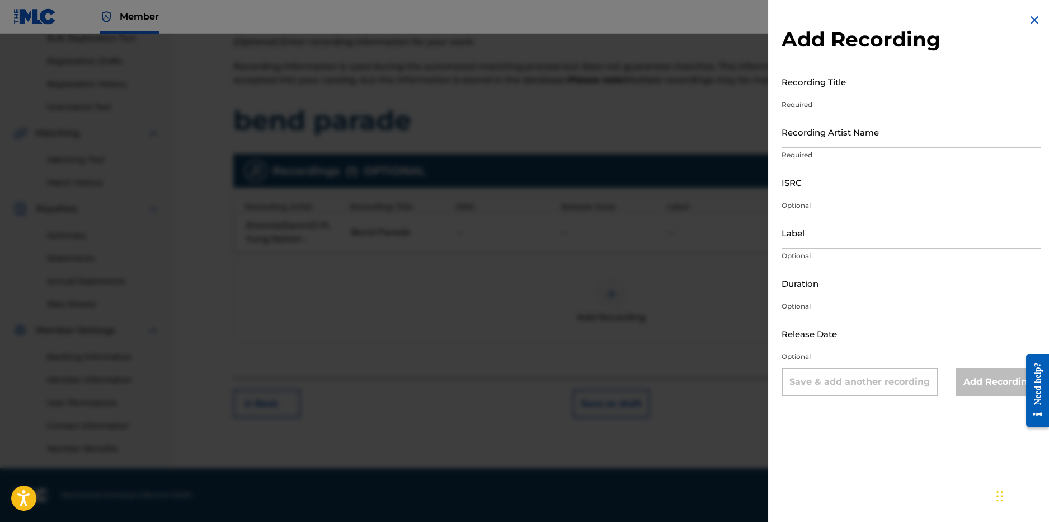
click at [1028, 25] on img at bounding box center [1034, 19] width 13 height 13
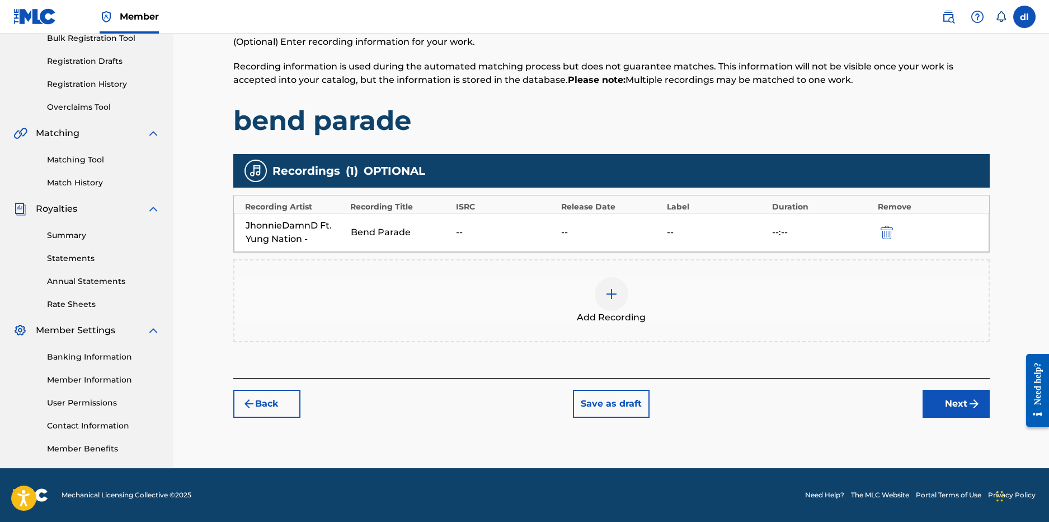
click at [935, 406] on button "Next" at bounding box center [956, 404] width 67 height 28
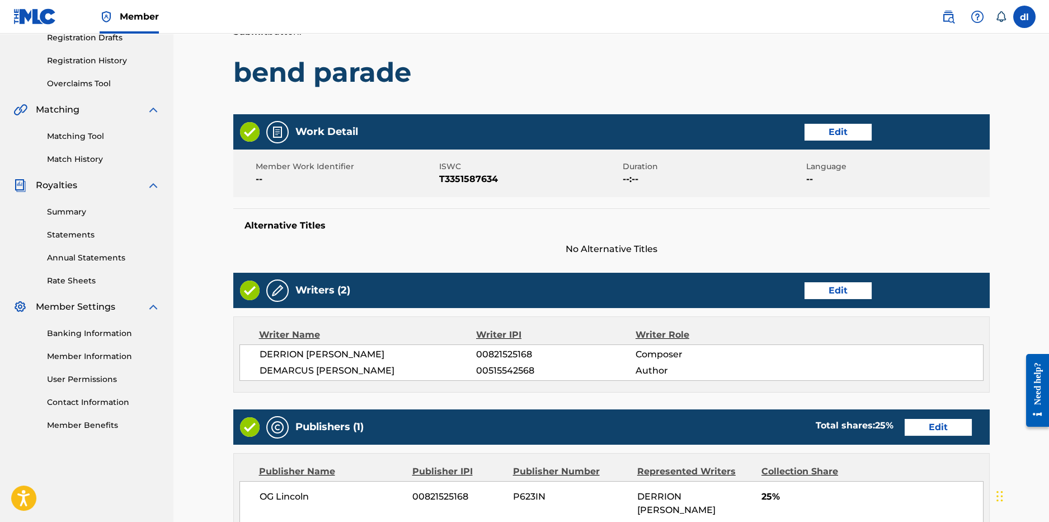
scroll to position [446, 0]
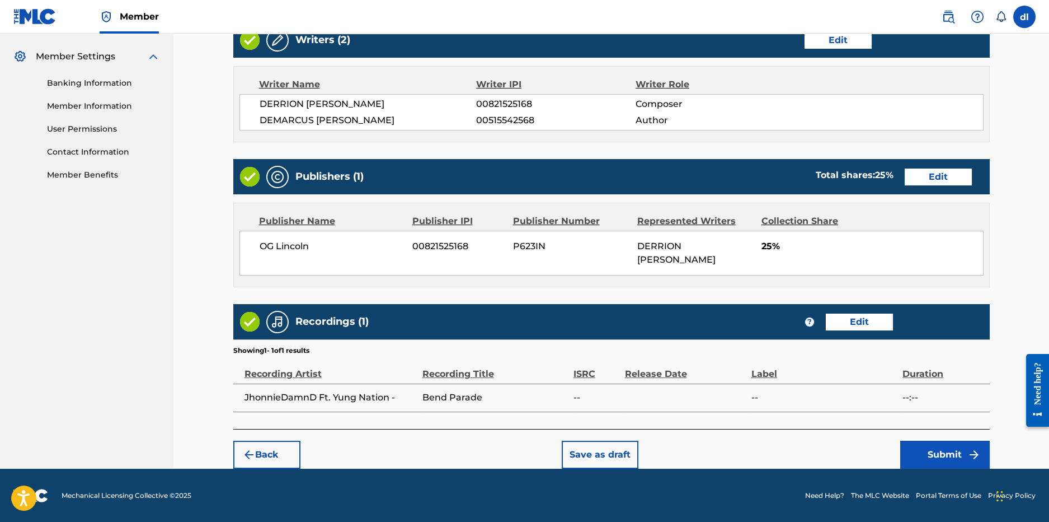
click at [941, 457] on button "Submit" at bounding box center [946, 454] width 90 height 28
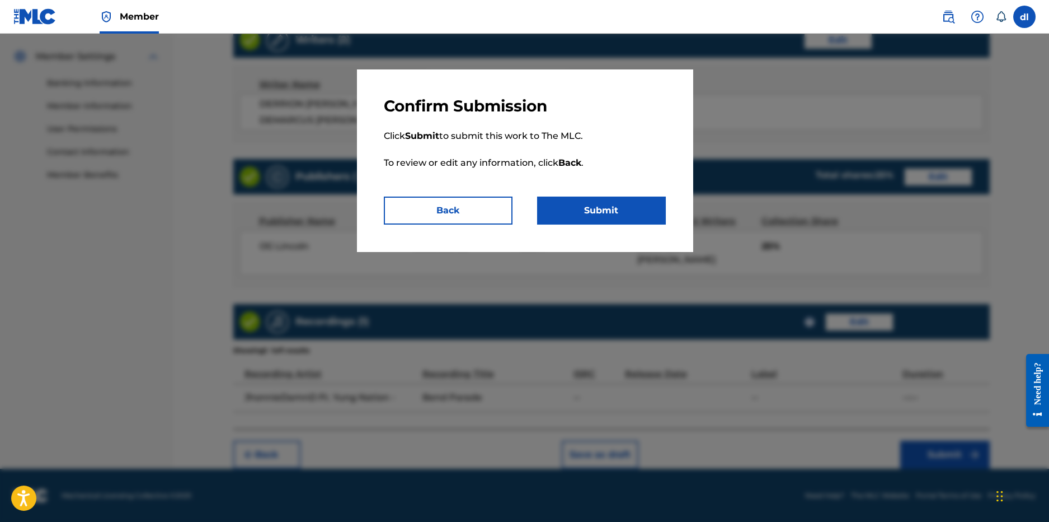
click at [635, 227] on div "Confirm Submission Click Submit to submit this work to The MLC. To review or ed…" at bounding box center [525, 160] width 336 height 182
click at [630, 214] on button "Submit" at bounding box center [601, 210] width 129 height 28
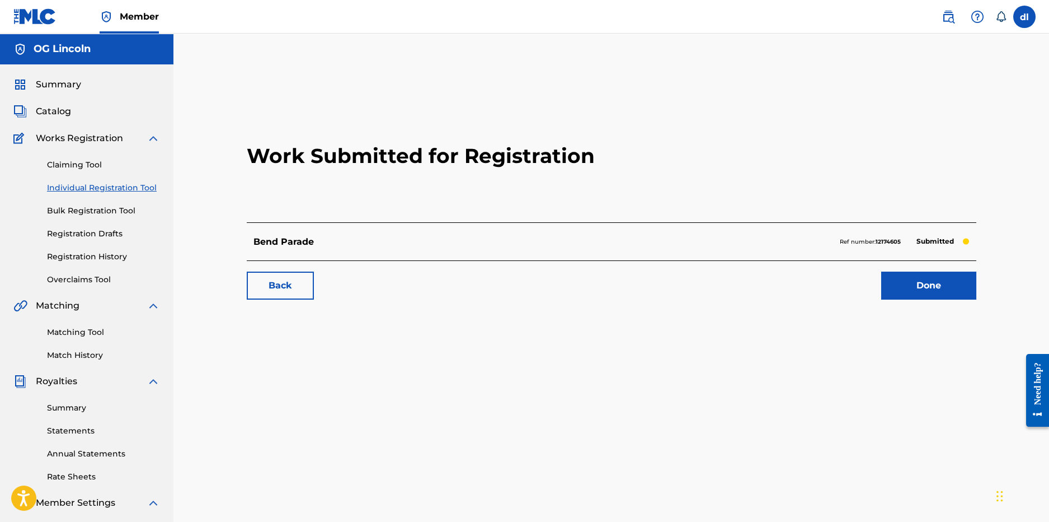
click at [73, 162] on link "Claiming Tool" at bounding box center [103, 165] width 113 height 12
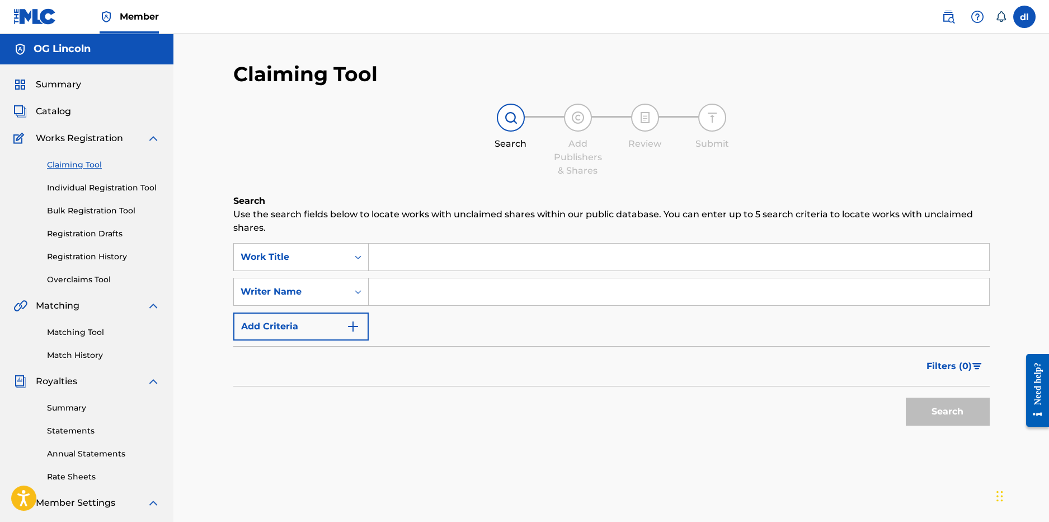
click at [71, 108] on span "Catalog" at bounding box center [53, 111] width 35 height 13
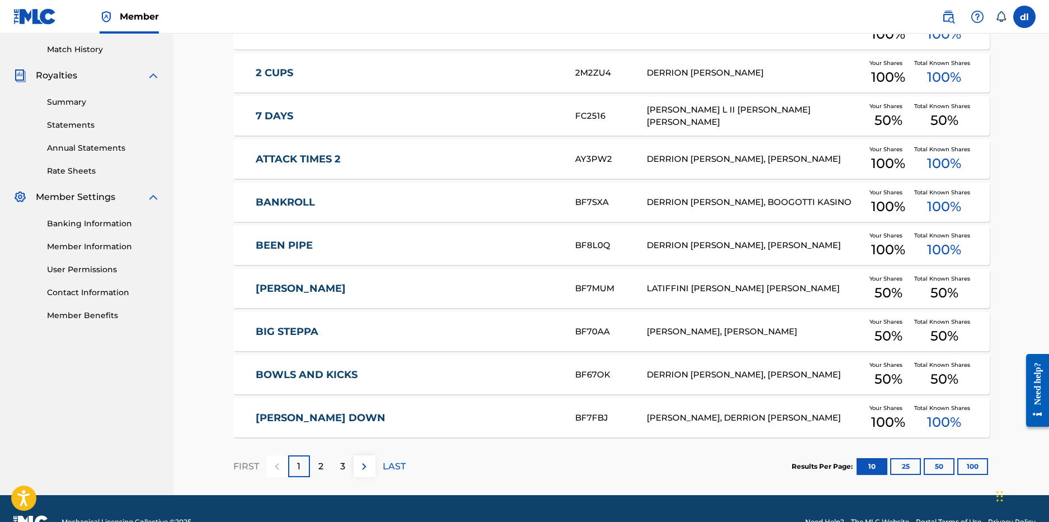
scroll to position [332, 0]
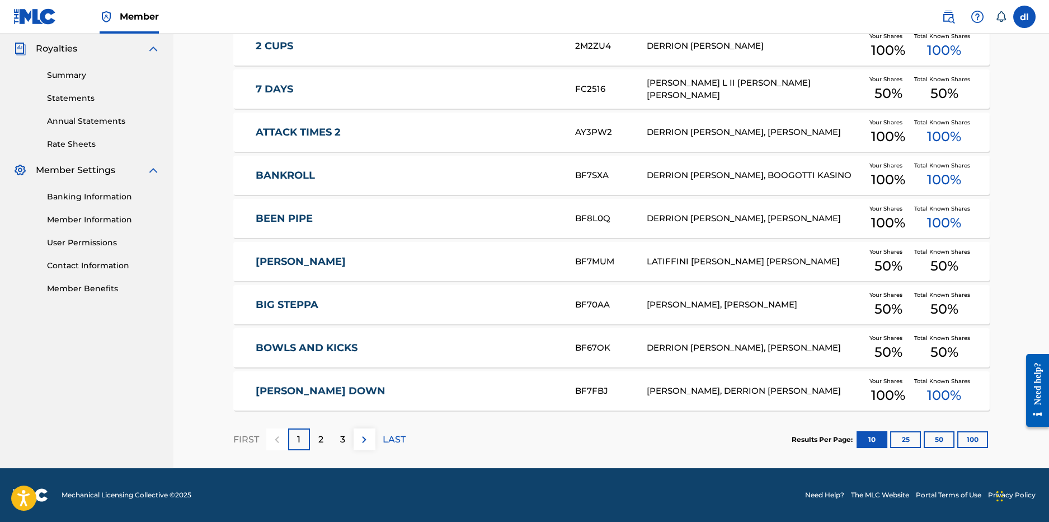
click at [319, 436] on p "2" at bounding box center [320, 439] width 5 height 13
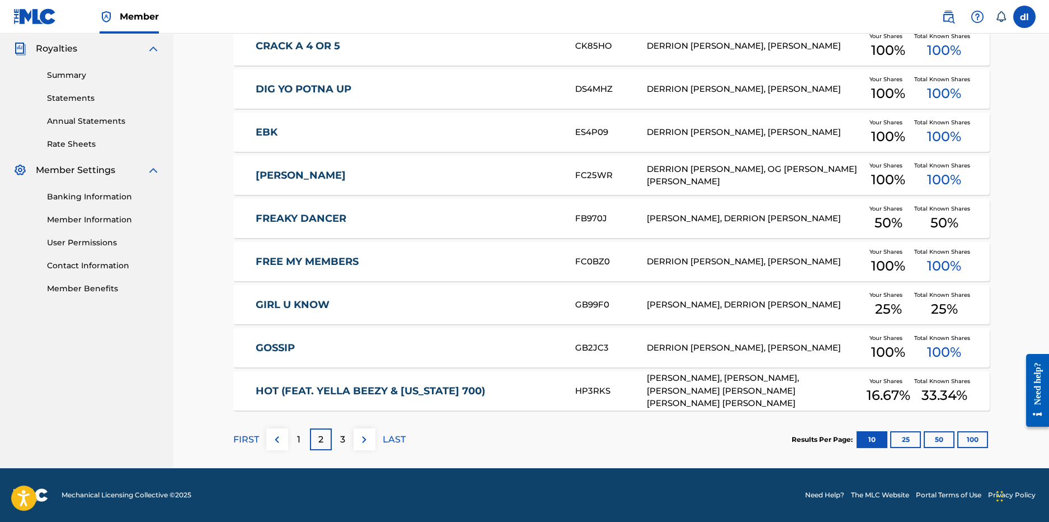
drag, startPoint x: 971, startPoint y: 437, endPoint x: 948, endPoint y: 437, distance: 22.9
click at [972, 437] on button "100" at bounding box center [973, 439] width 31 height 17
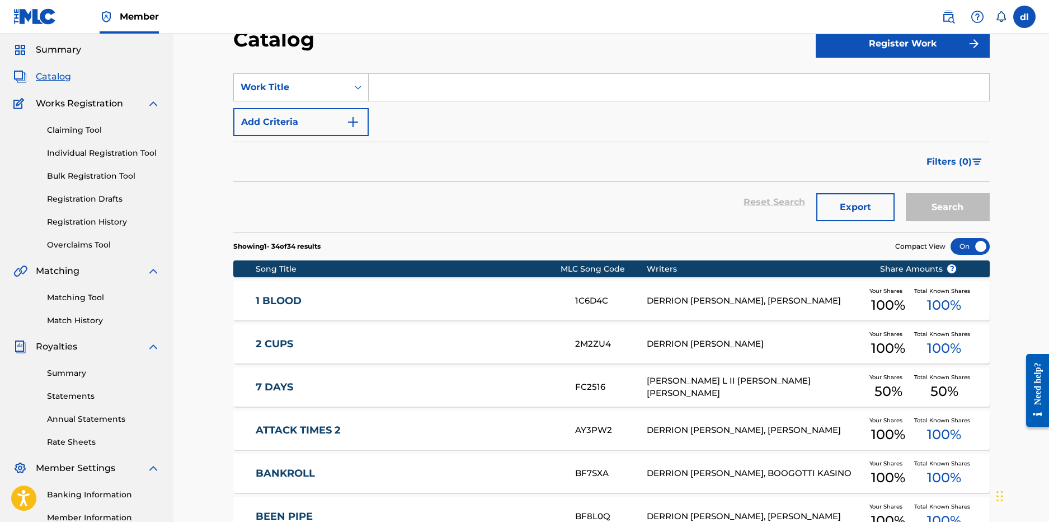
scroll to position [18, 0]
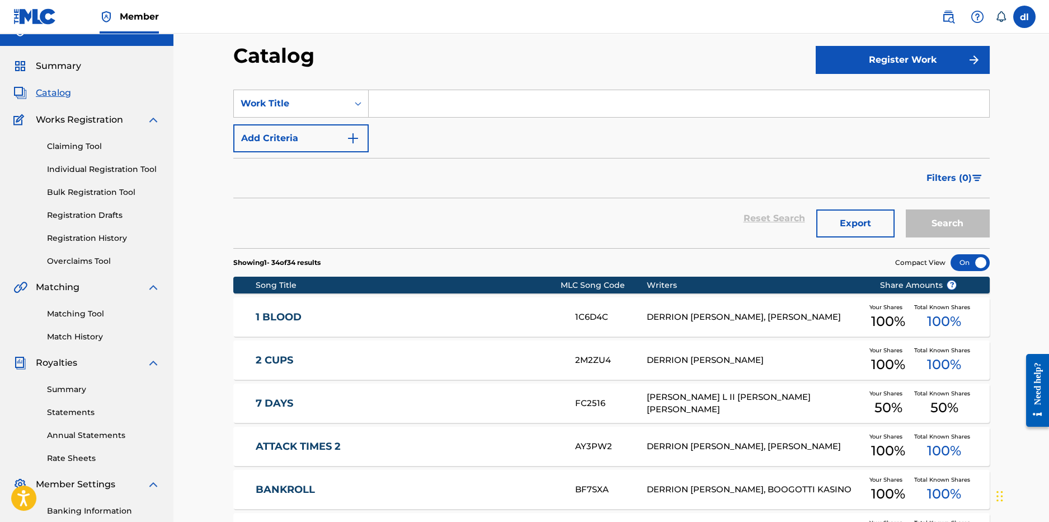
click at [76, 391] on link "Summary" at bounding box center [103, 389] width 113 height 12
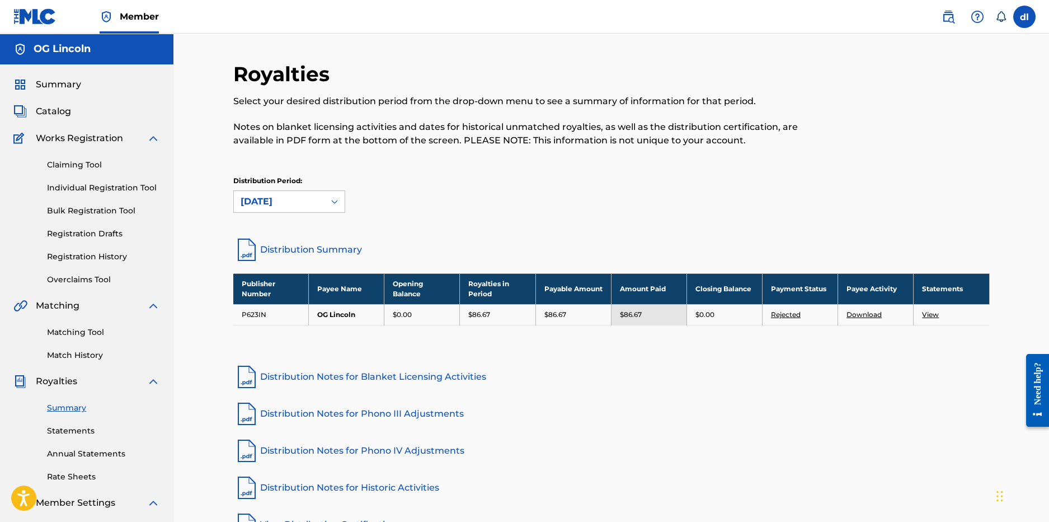
click at [68, 436] on div "Summary Statements Annual Statements Rate Sheets" at bounding box center [86, 435] width 147 height 95
click at [69, 432] on link "Statements" at bounding box center [103, 431] width 113 height 12
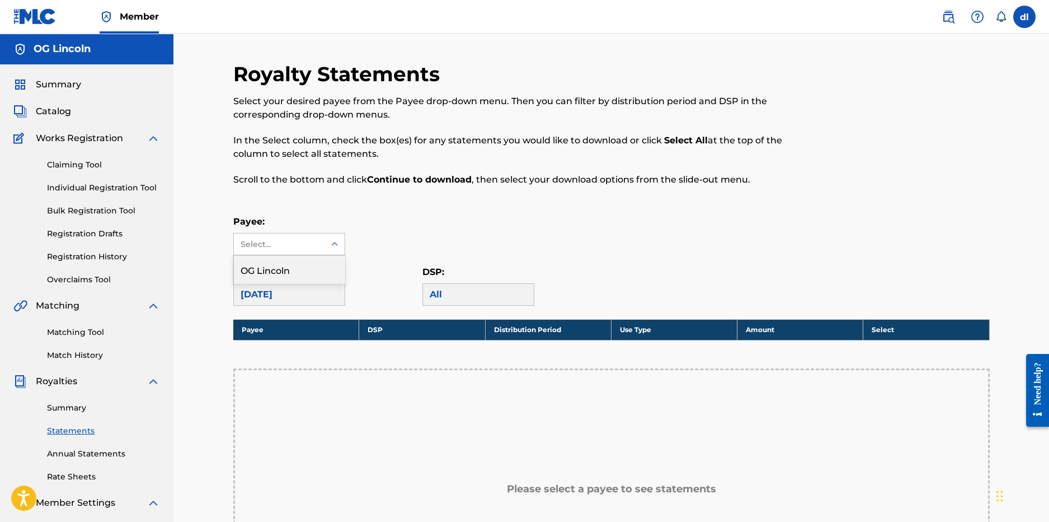
click at [269, 249] on div "Select..." at bounding box center [279, 244] width 76 height 12
click at [285, 280] on div "OG Lincoln" at bounding box center [289, 269] width 111 height 28
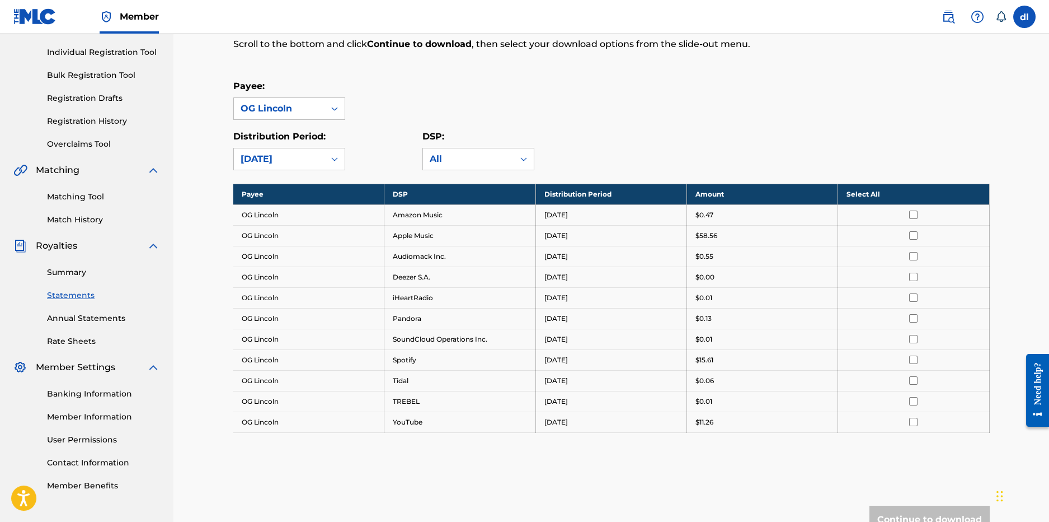
scroll to position [133, 0]
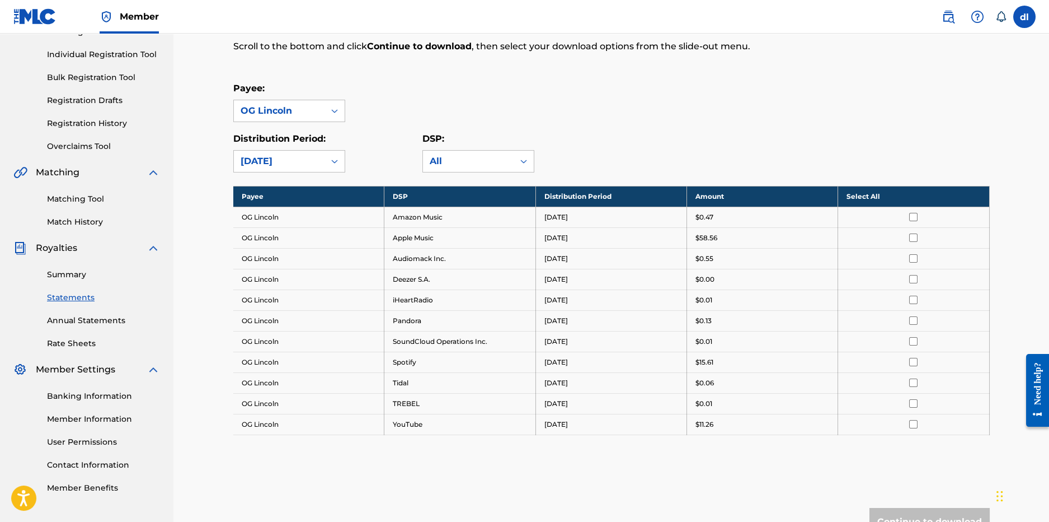
click at [106, 398] on link "Banking Information" at bounding box center [103, 396] width 113 height 12
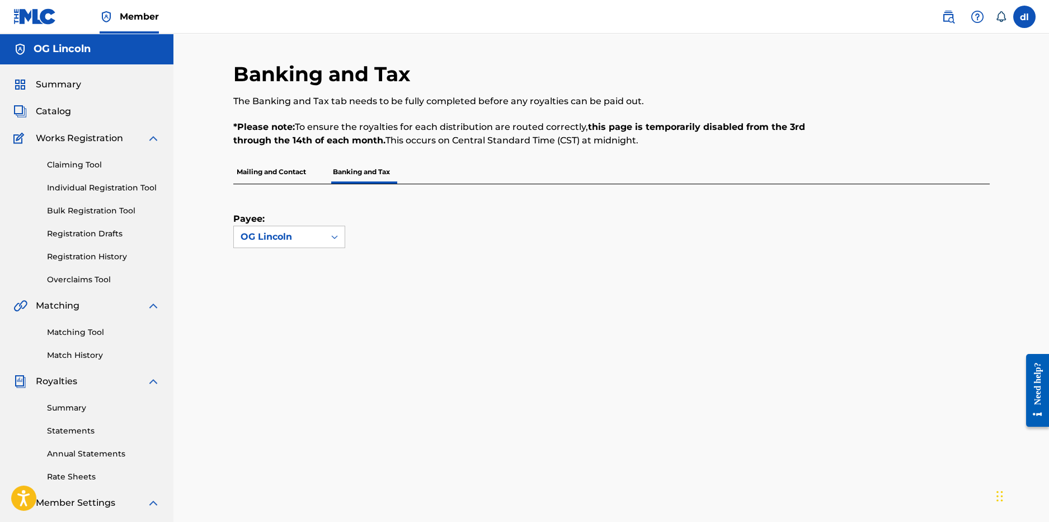
click at [86, 410] on link "Summary" at bounding box center [103, 408] width 113 height 12
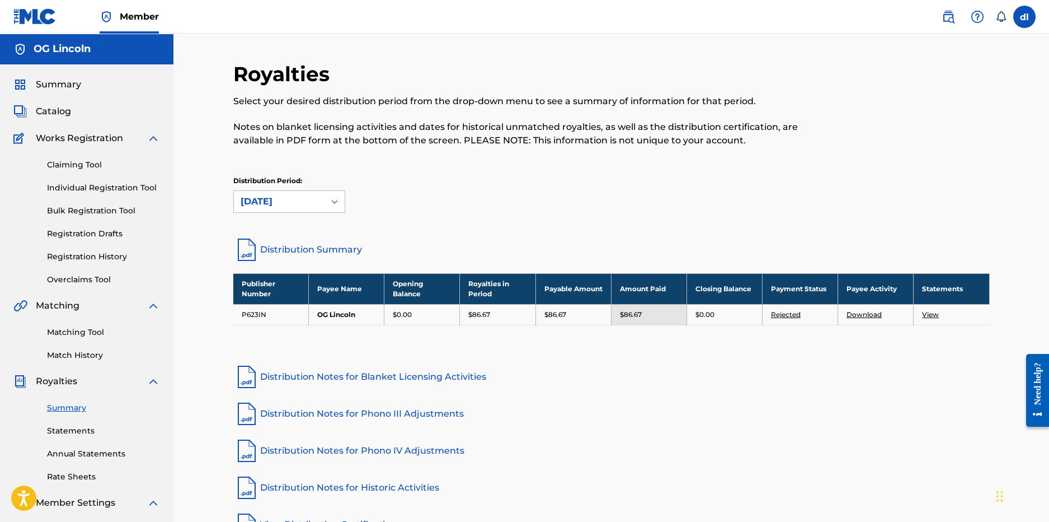
click at [296, 218] on div "Distribution Period: [DATE]" at bounding box center [611, 199] width 757 height 47
click at [299, 208] on div "[DATE]" at bounding box center [279, 201] width 91 height 21
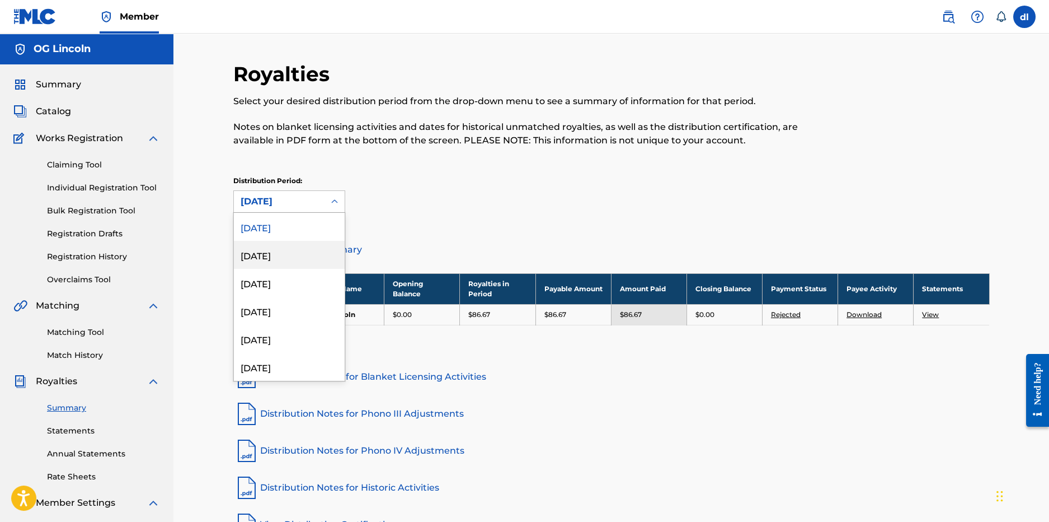
click at [290, 256] on div "[DATE]" at bounding box center [289, 255] width 111 height 28
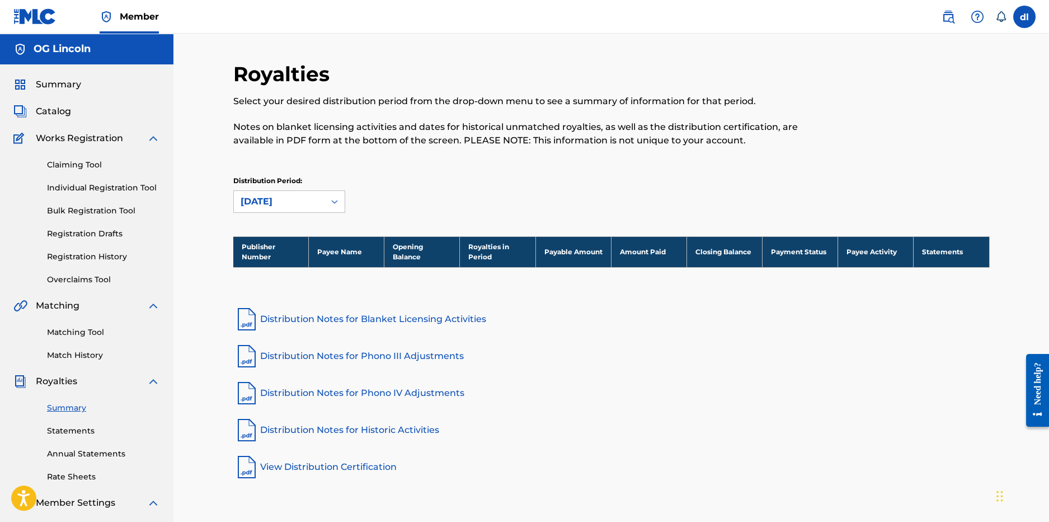
click at [300, 212] on div "[DATE]" at bounding box center [279, 201] width 91 height 21
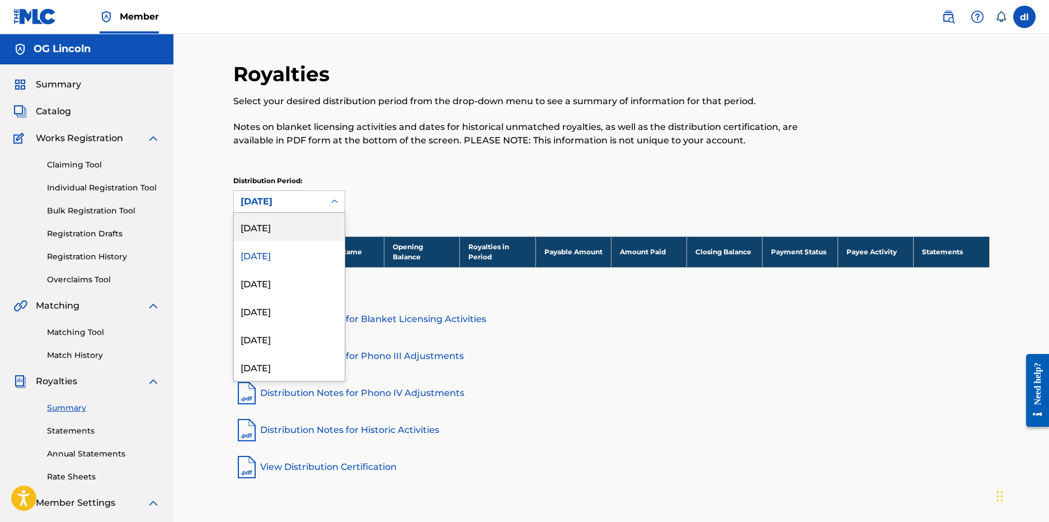
click at [294, 233] on div "[DATE]" at bounding box center [289, 227] width 111 height 28
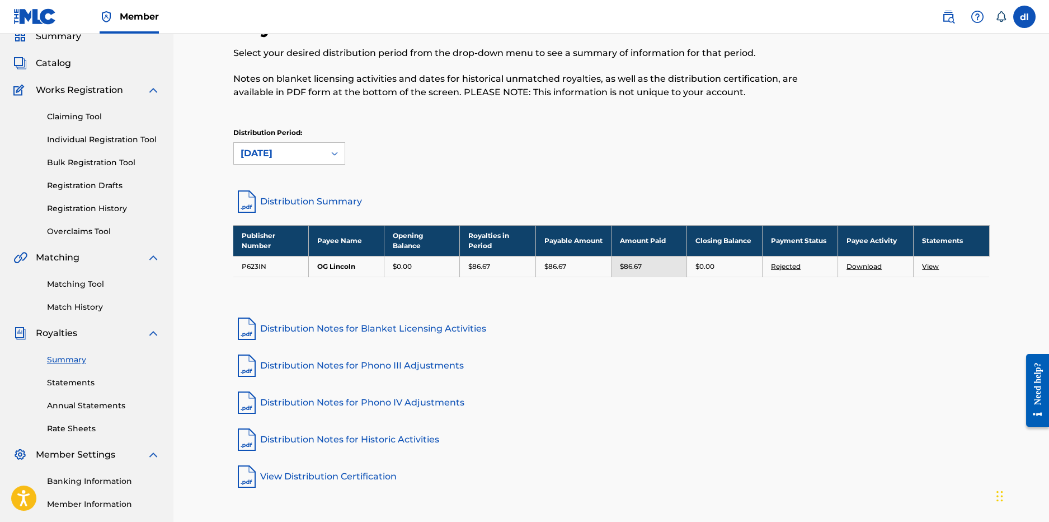
scroll to position [111, 0]
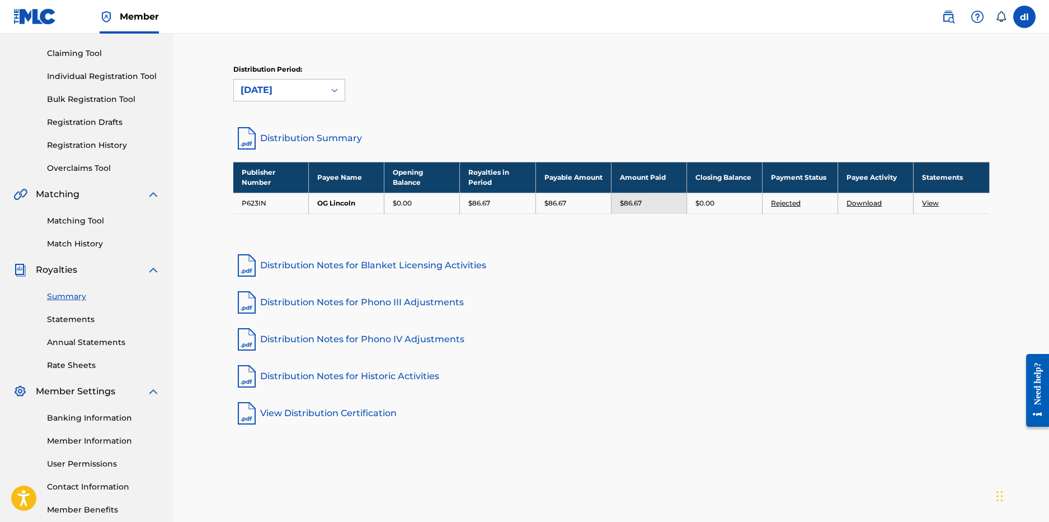
click at [344, 301] on link "Distribution Notes for Phono III Adjustments" at bounding box center [611, 302] width 757 height 27
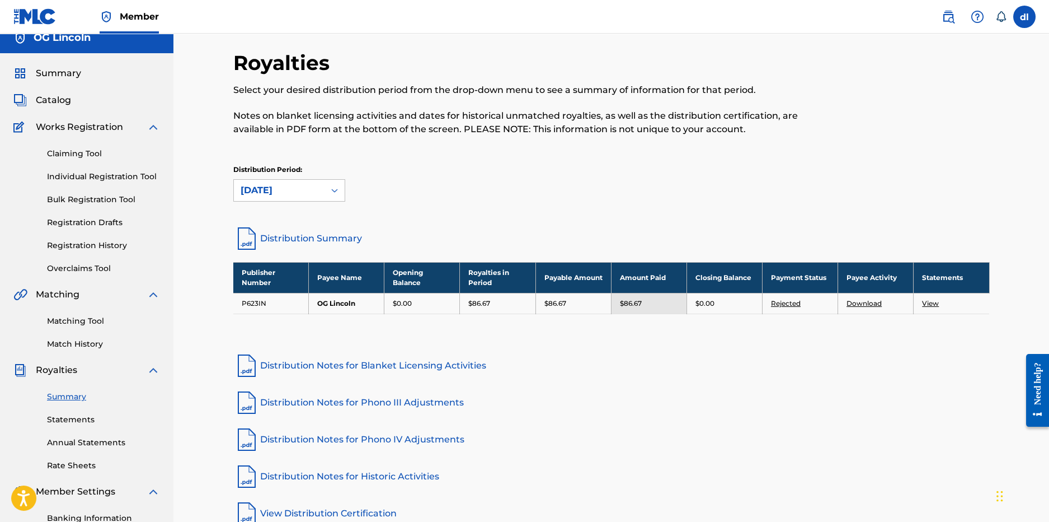
scroll to position [0, 0]
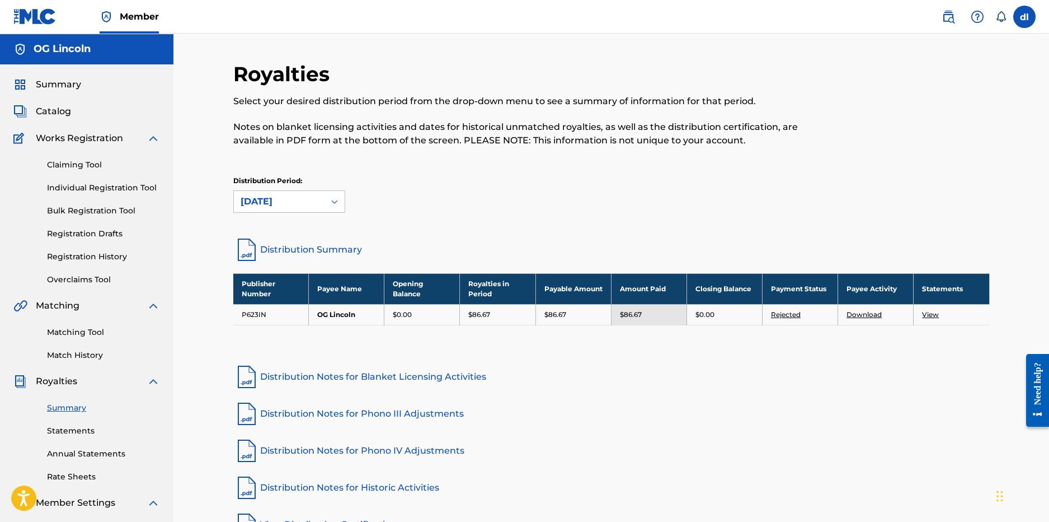
click at [57, 111] on span "Catalog" at bounding box center [53, 111] width 35 height 13
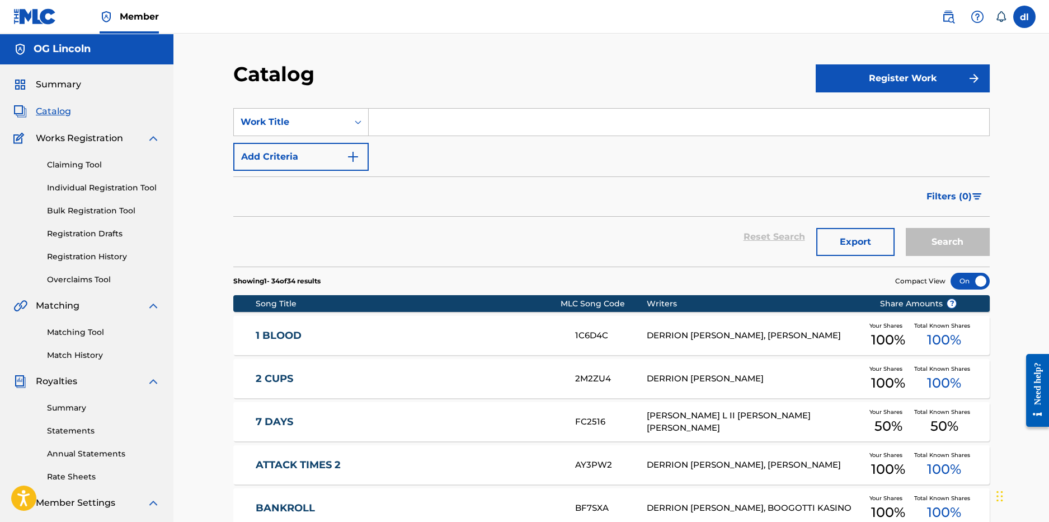
click at [76, 186] on link "Individual Registration Tool" at bounding box center [103, 188] width 113 height 12
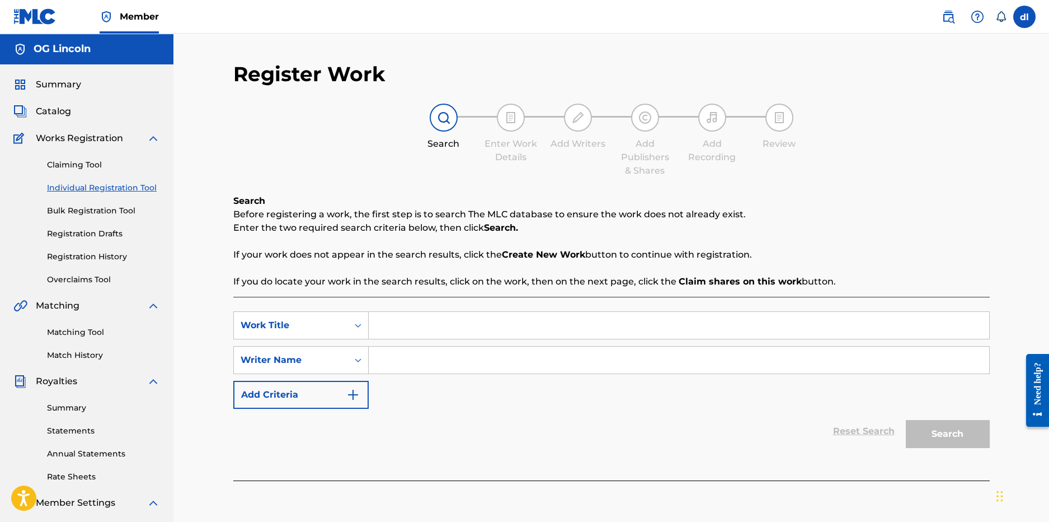
click at [86, 215] on link "Bulk Registration Tool" at bounding box center [103, 211] width 113 height 12
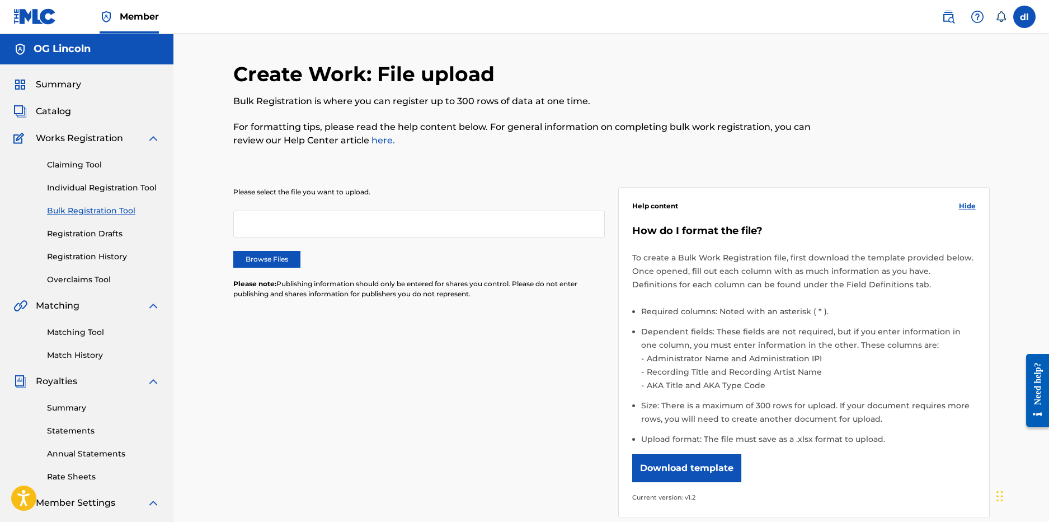
click at [253, 253] on label "Browse Files" at bounding box center [266, 259] width 67 height 17
click at [0, 0] on input "Browse Files" at bounding box center [0, 0] width 0 height 0
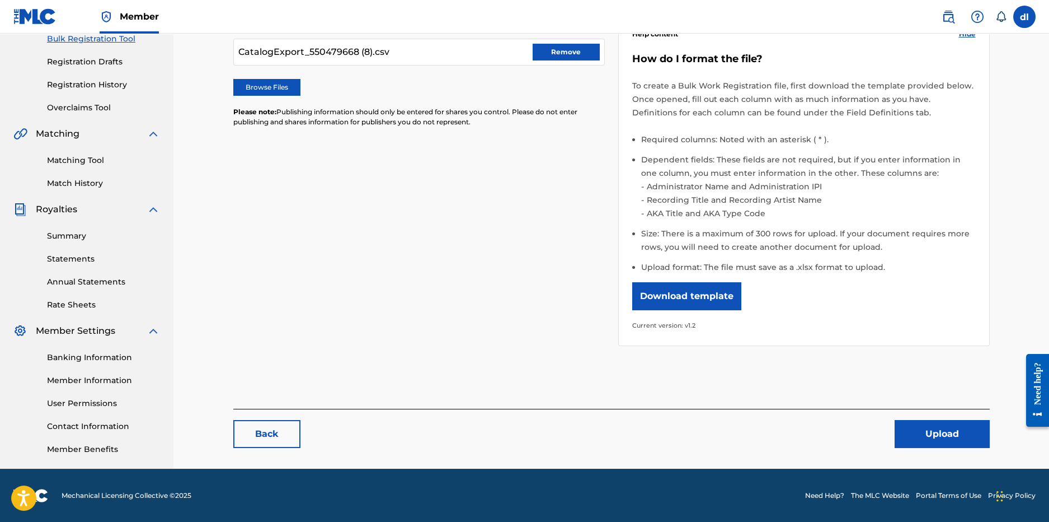
scroll to position [172, 0]
click at [939, 442] on button "Upload" at bounding box center [942, 433] width 95 height 28
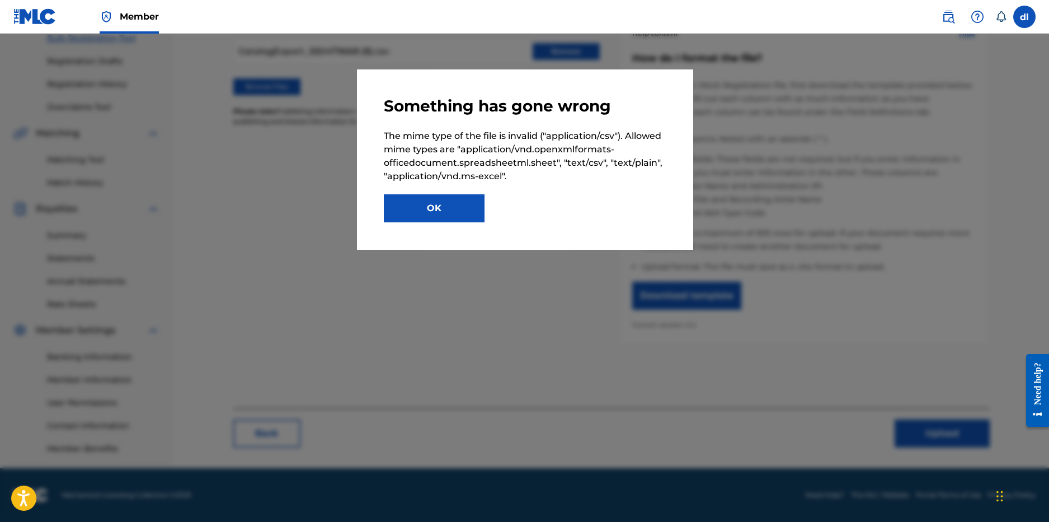
click at [417, 205] on button "OK" at bounding box center [434, 208] width 101 height 28
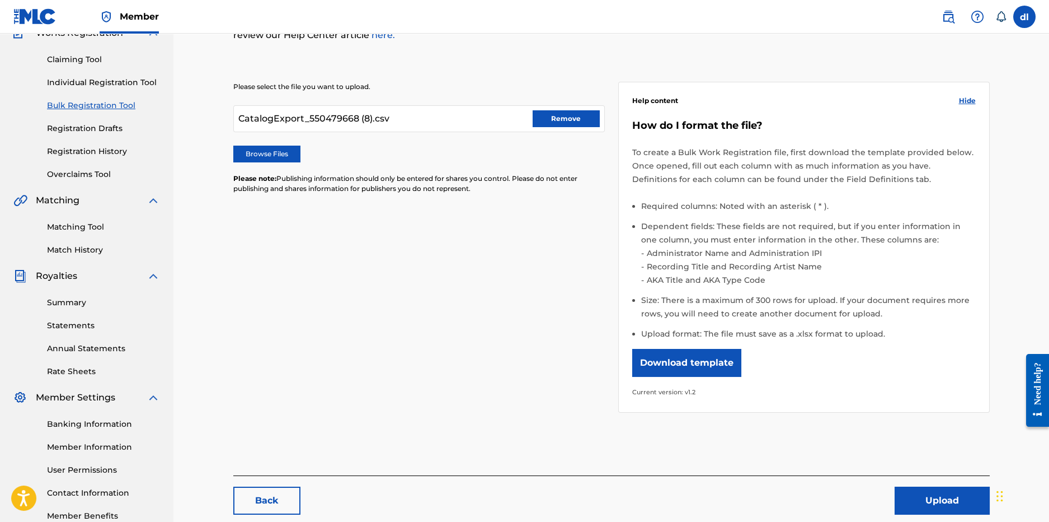
scroll to position [4, 0]
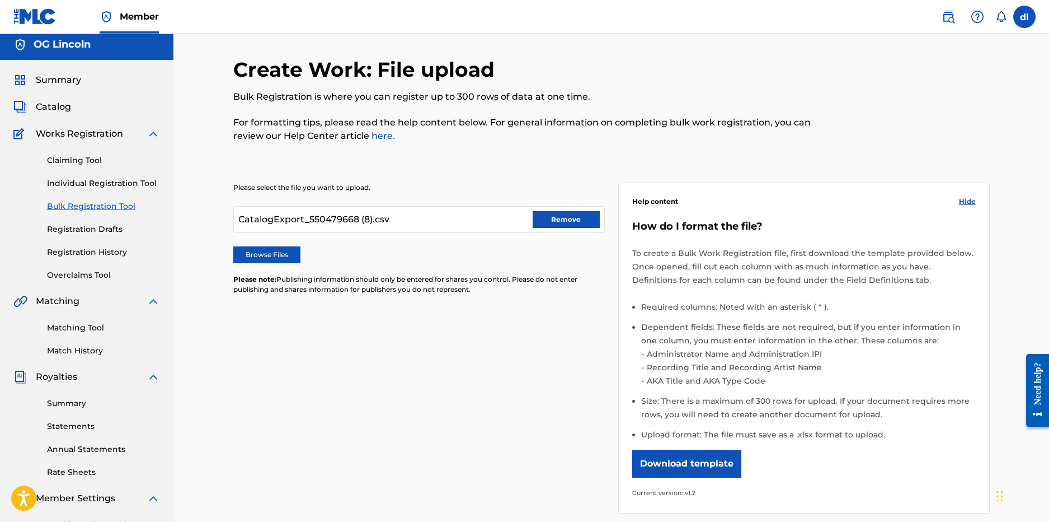
click at [49, 106] on span "Catalog" at bounding box center [53, 106] width 35 height 13
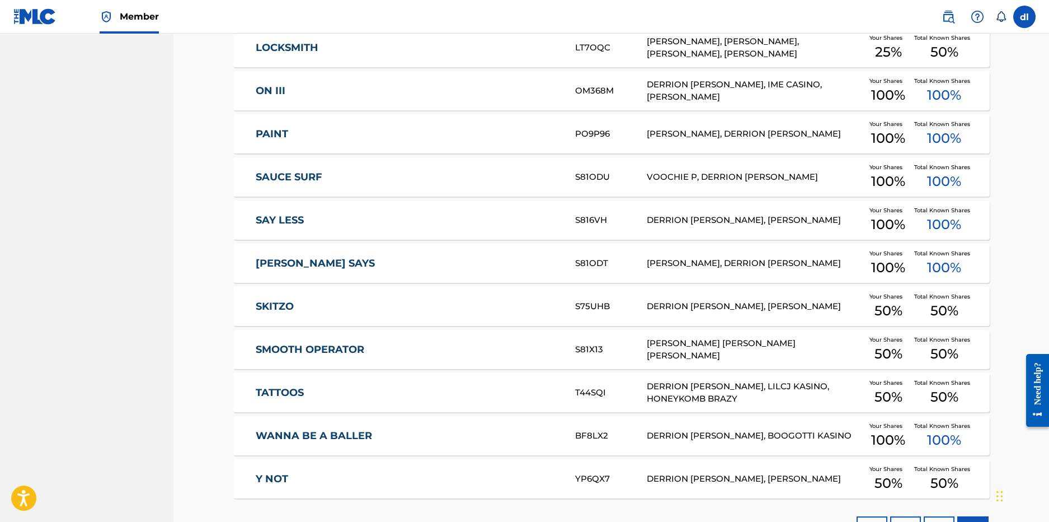
scroll to position [1343, 0]
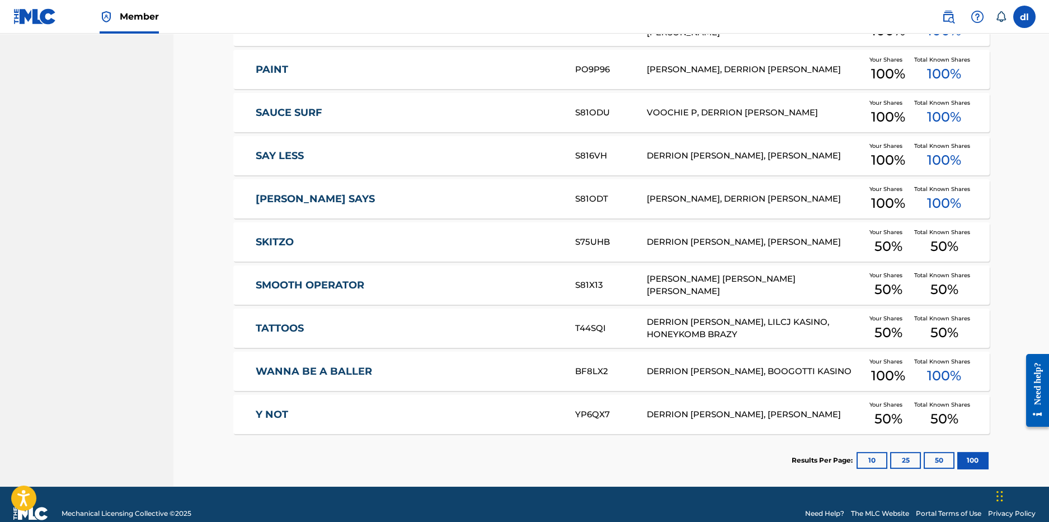
click at [452, 281] on link "SMOOTH OPERATOR" at bounding box center [408, 285] width 304 height 13
